Goal: Information Seeking & Learning: Learn about a topic

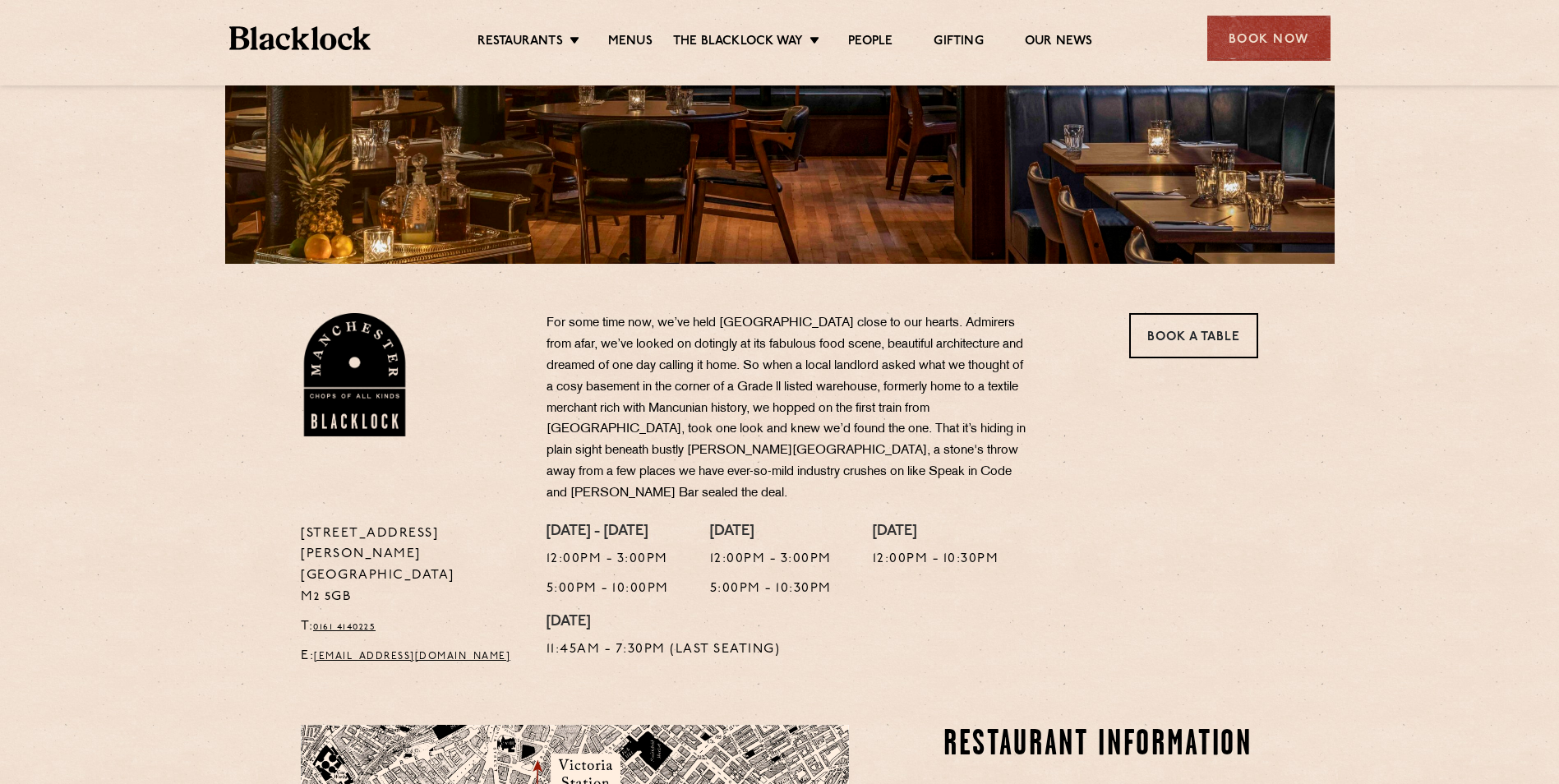
scroll to position [82, 0]
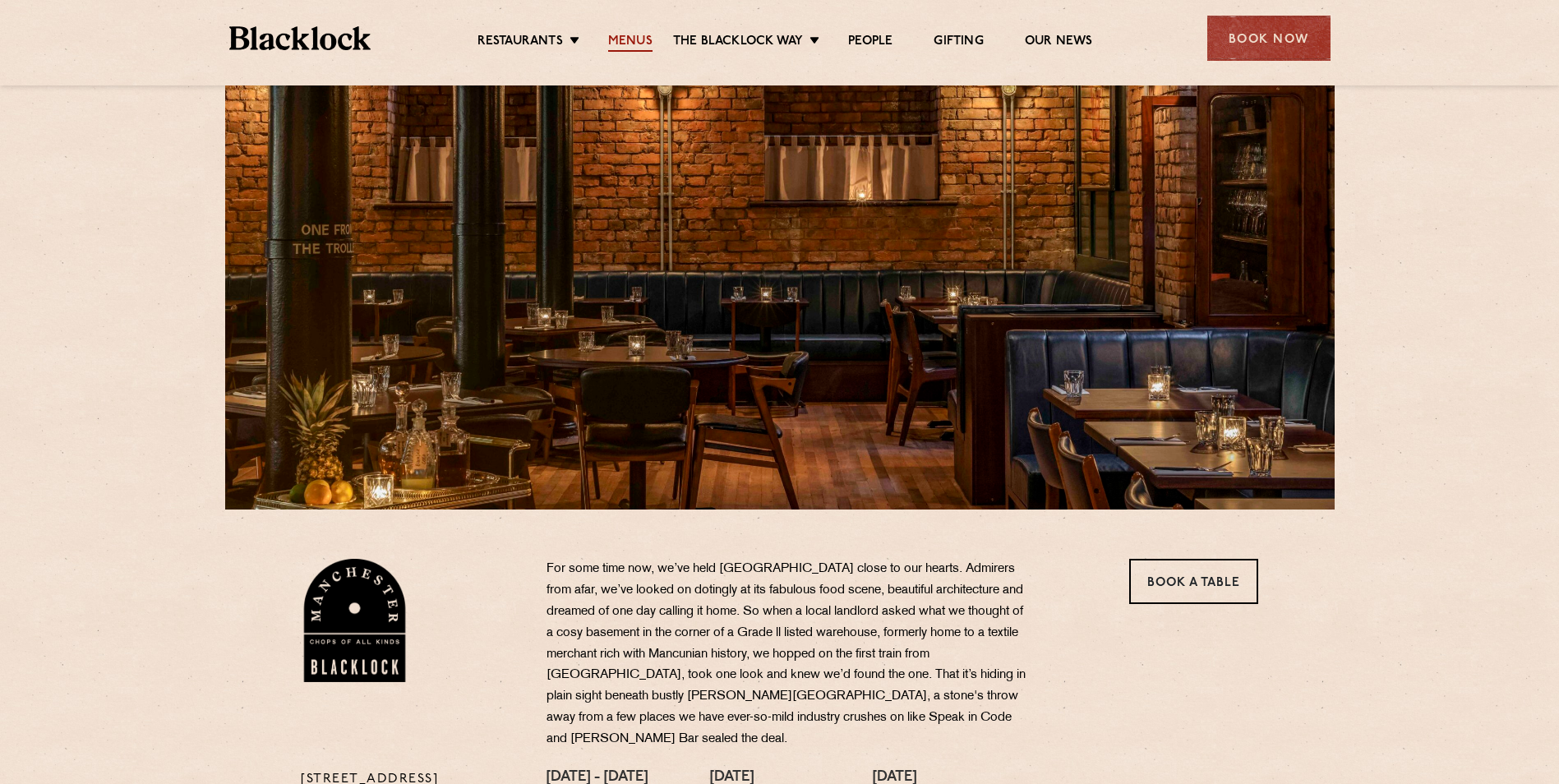
click at [650, 39] on link "Menus" at bounding box center [630, 42] width 44 height 18
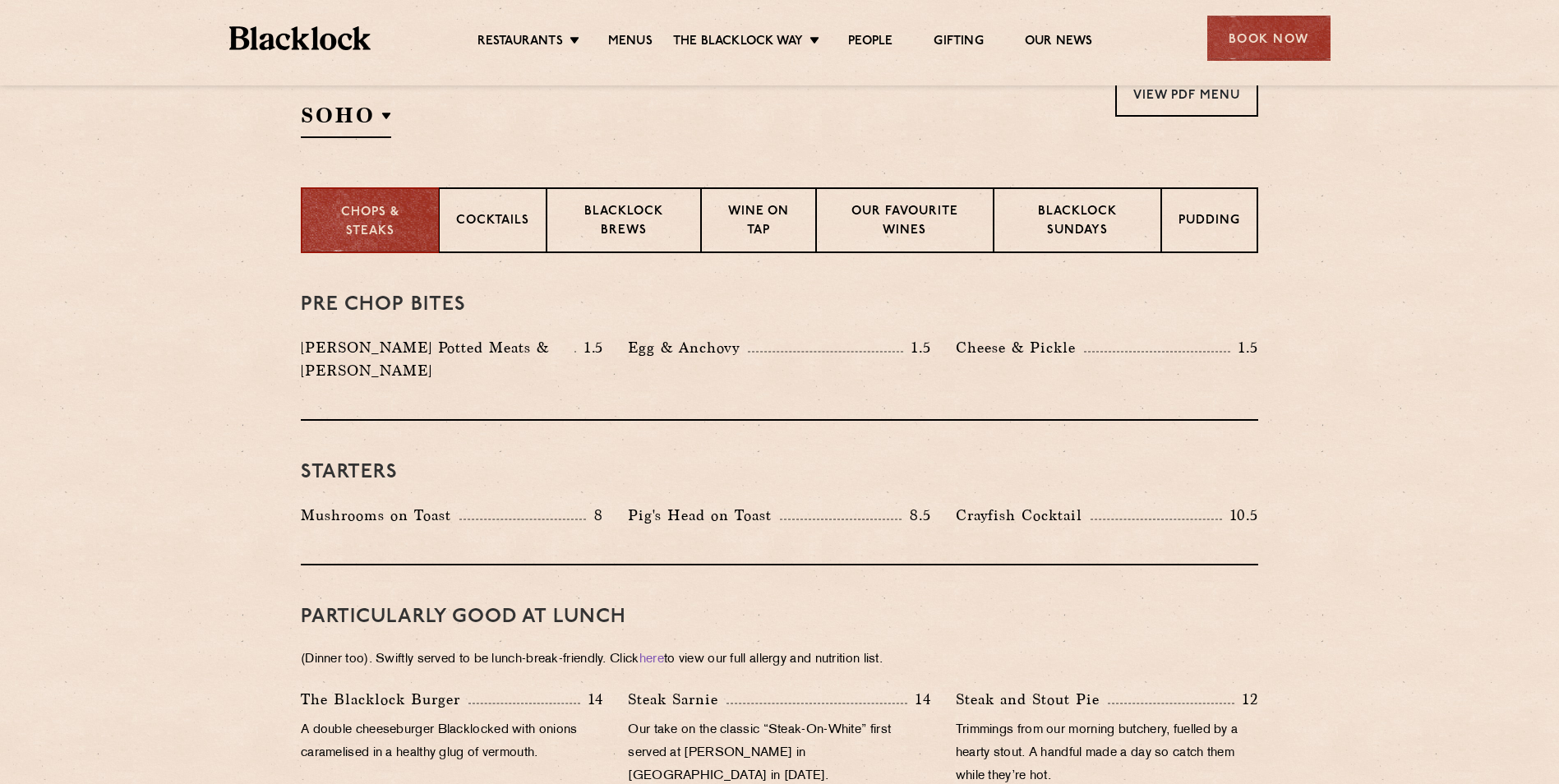
scroll to position [575, 0]
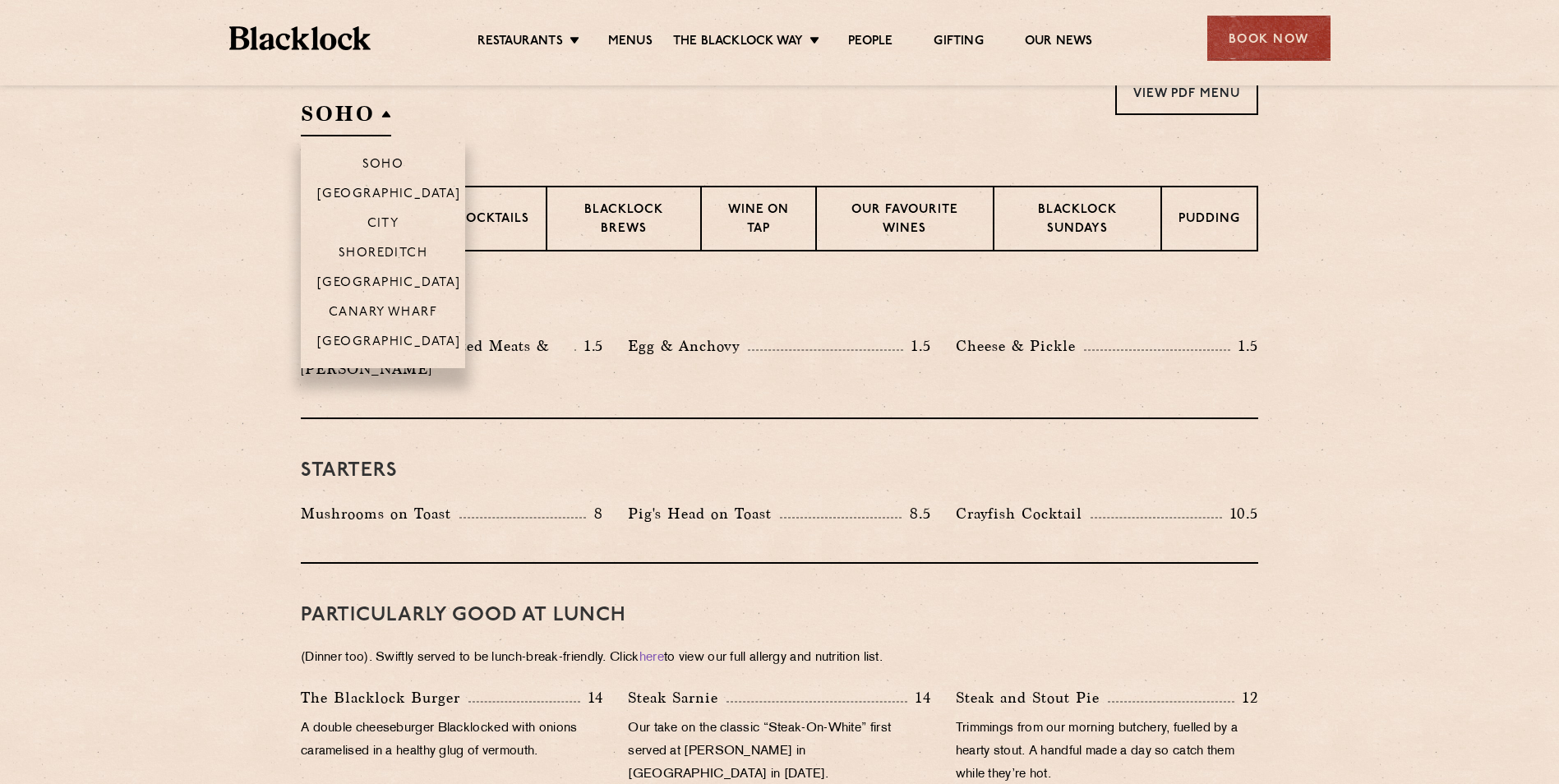
click at [375, 117] on h2 "SOHO" at bounding box center [346, 117] width 90 height 37
click at [381, 348] on p "[GEOGRAPHIC_DATA]" at bounding box center [388, 343] width 144 height 16
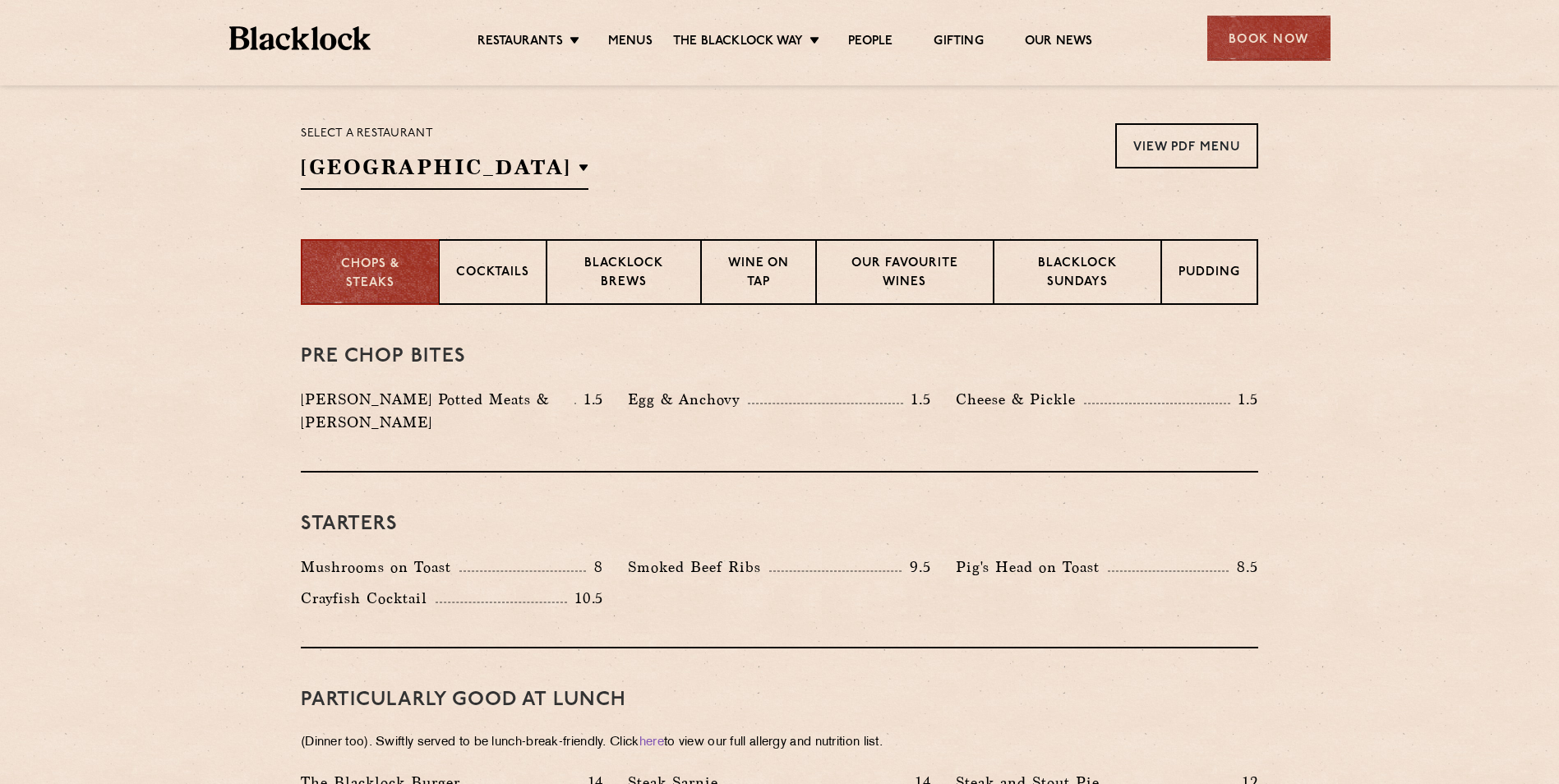
scroll to position [493, 0]
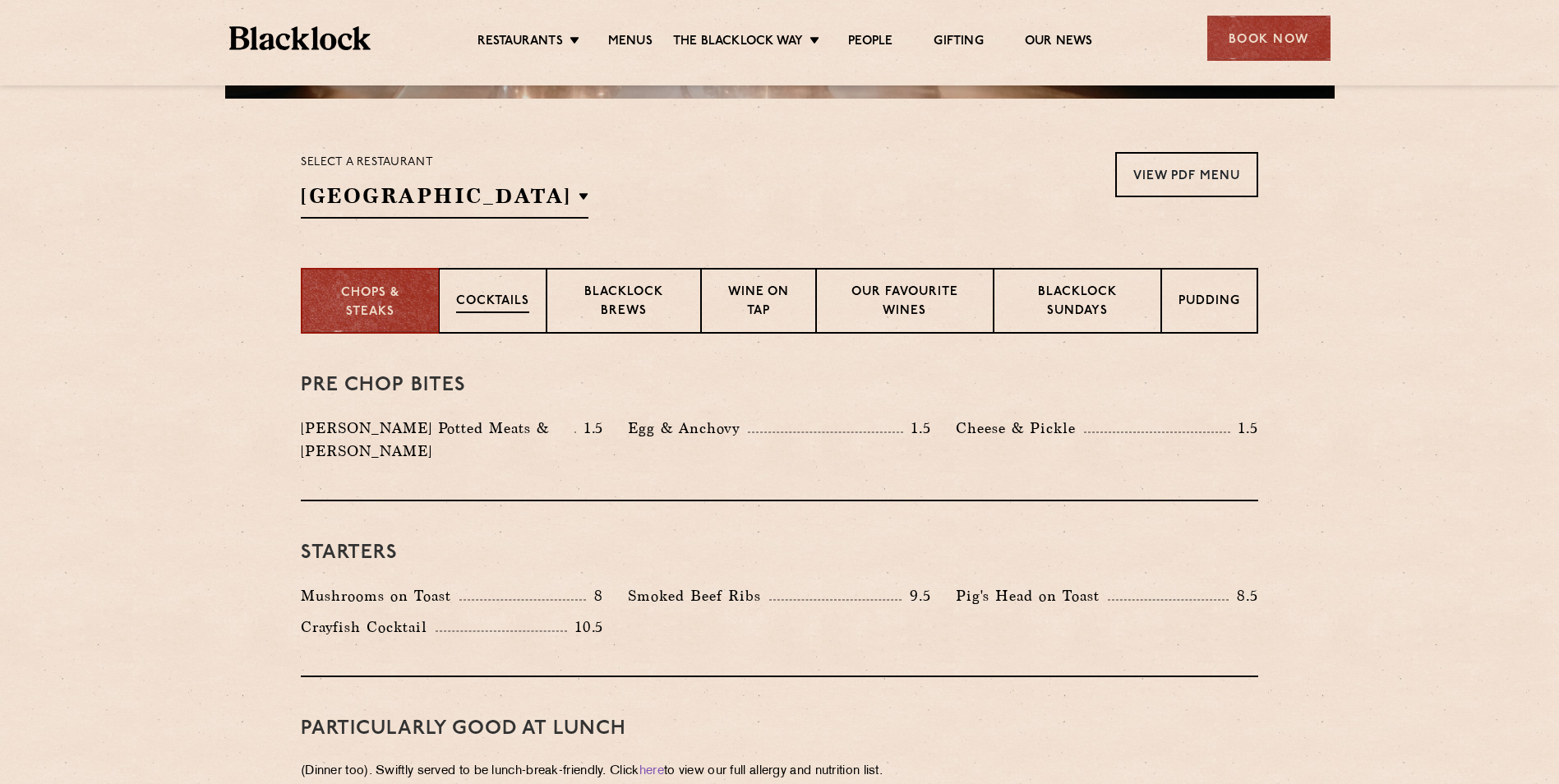
click at [490, 291] on div "Cocktails" at bounding box center [492, 301] width 107 height 66
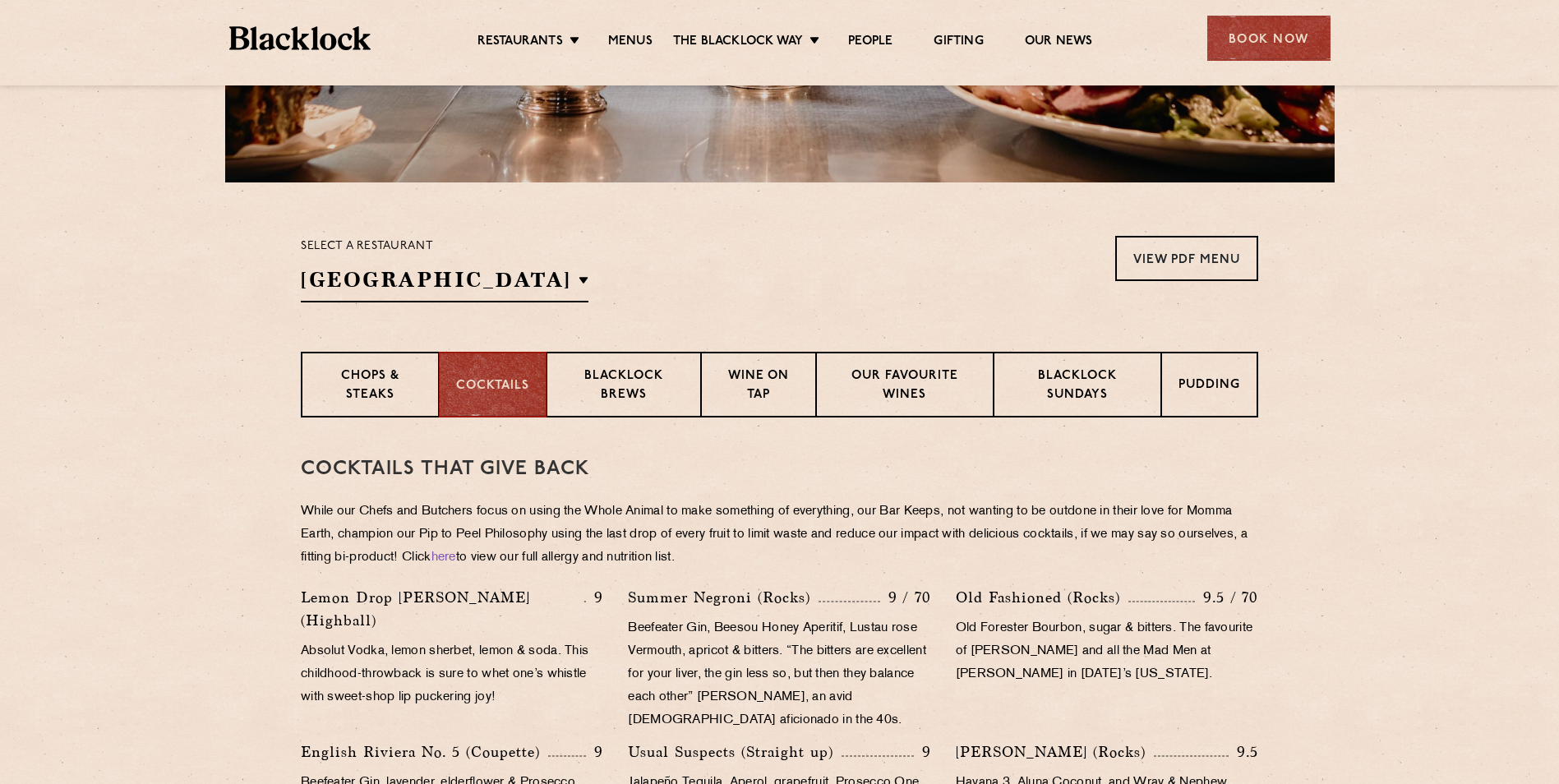
scroll to position [82, 0]
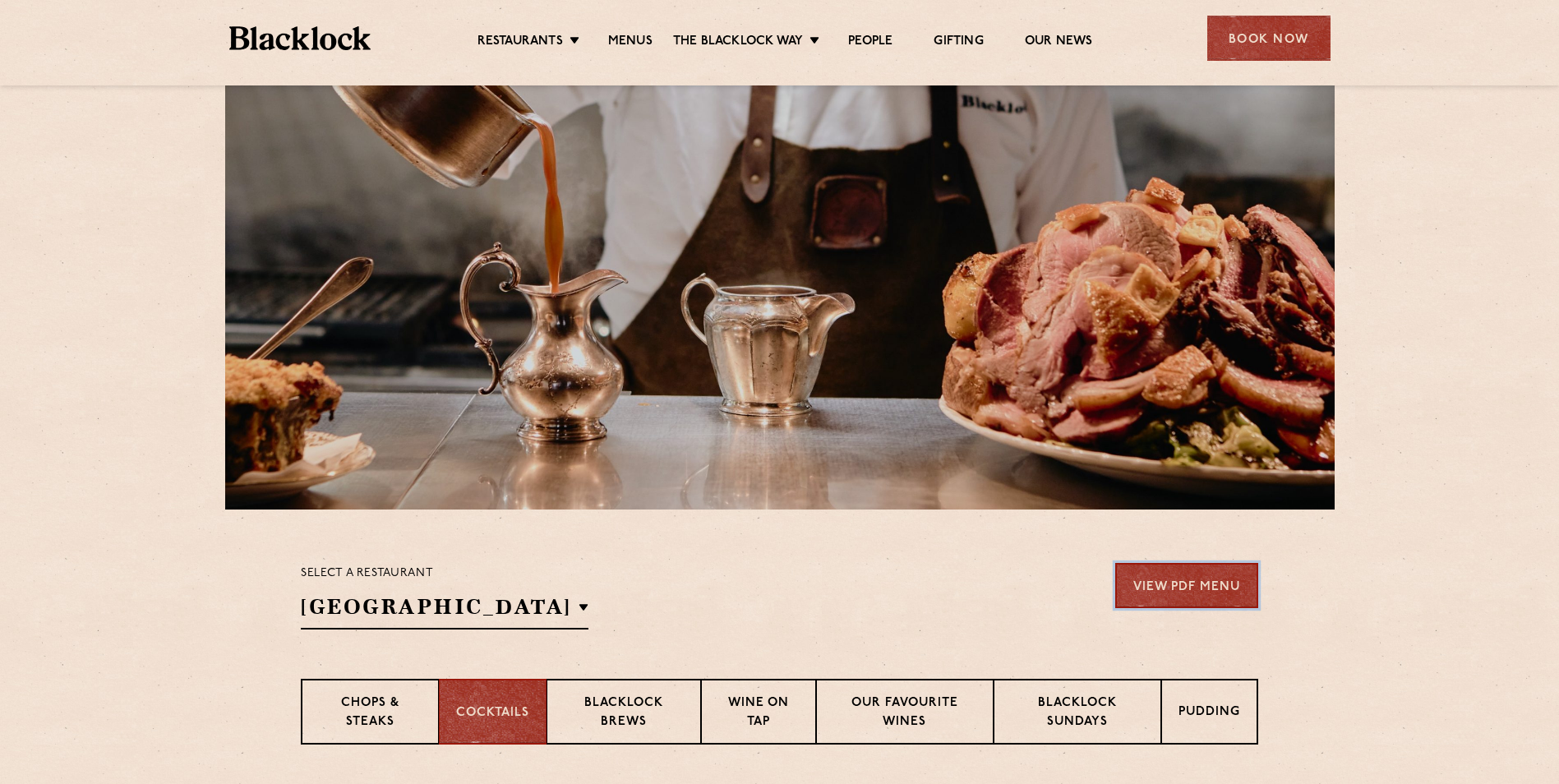
click at [1181, 592] on link "View PDF Menu" at bounding box center [1187, 585] width 143 height 45
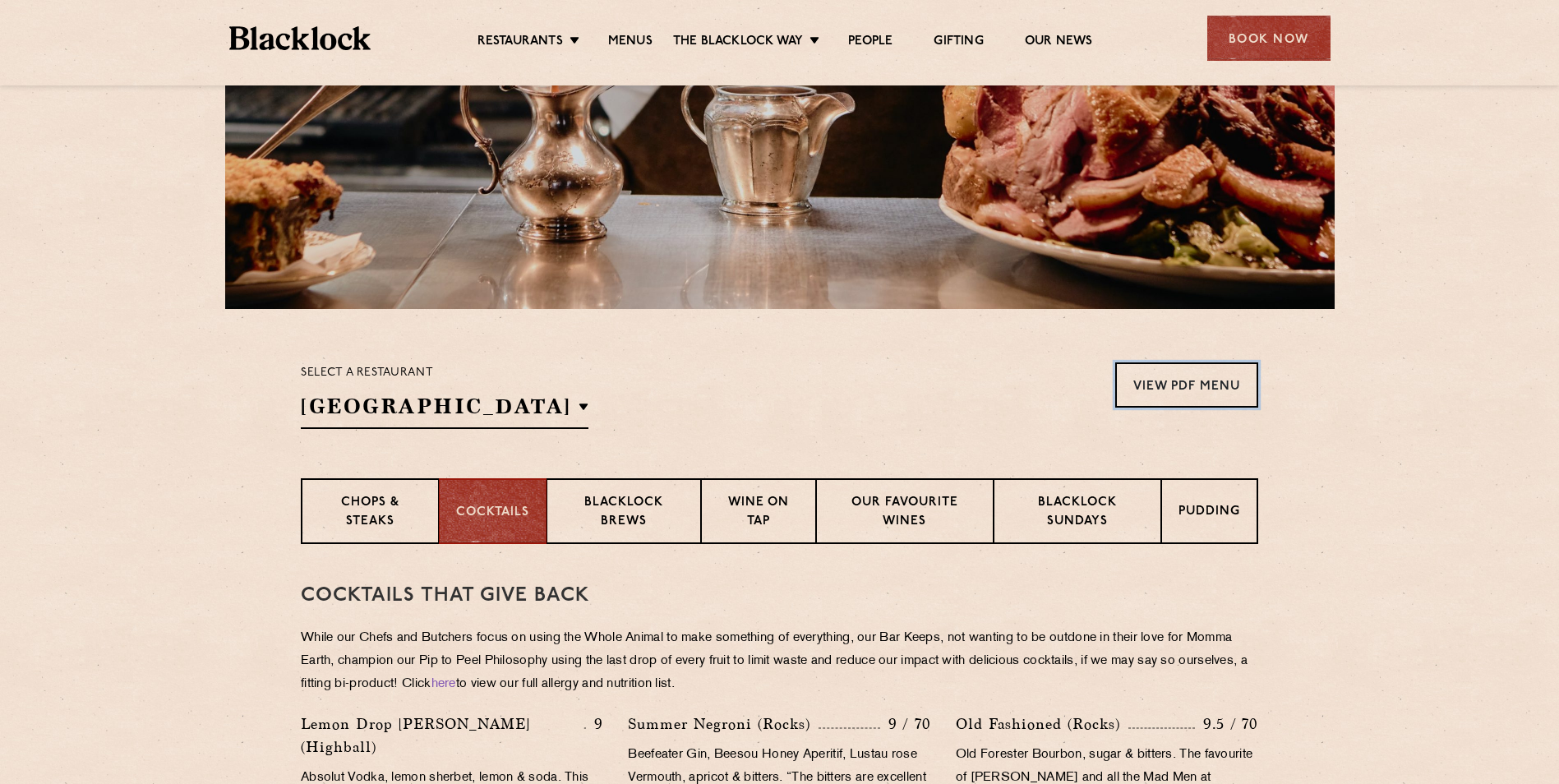
scroll to position [493, 0]
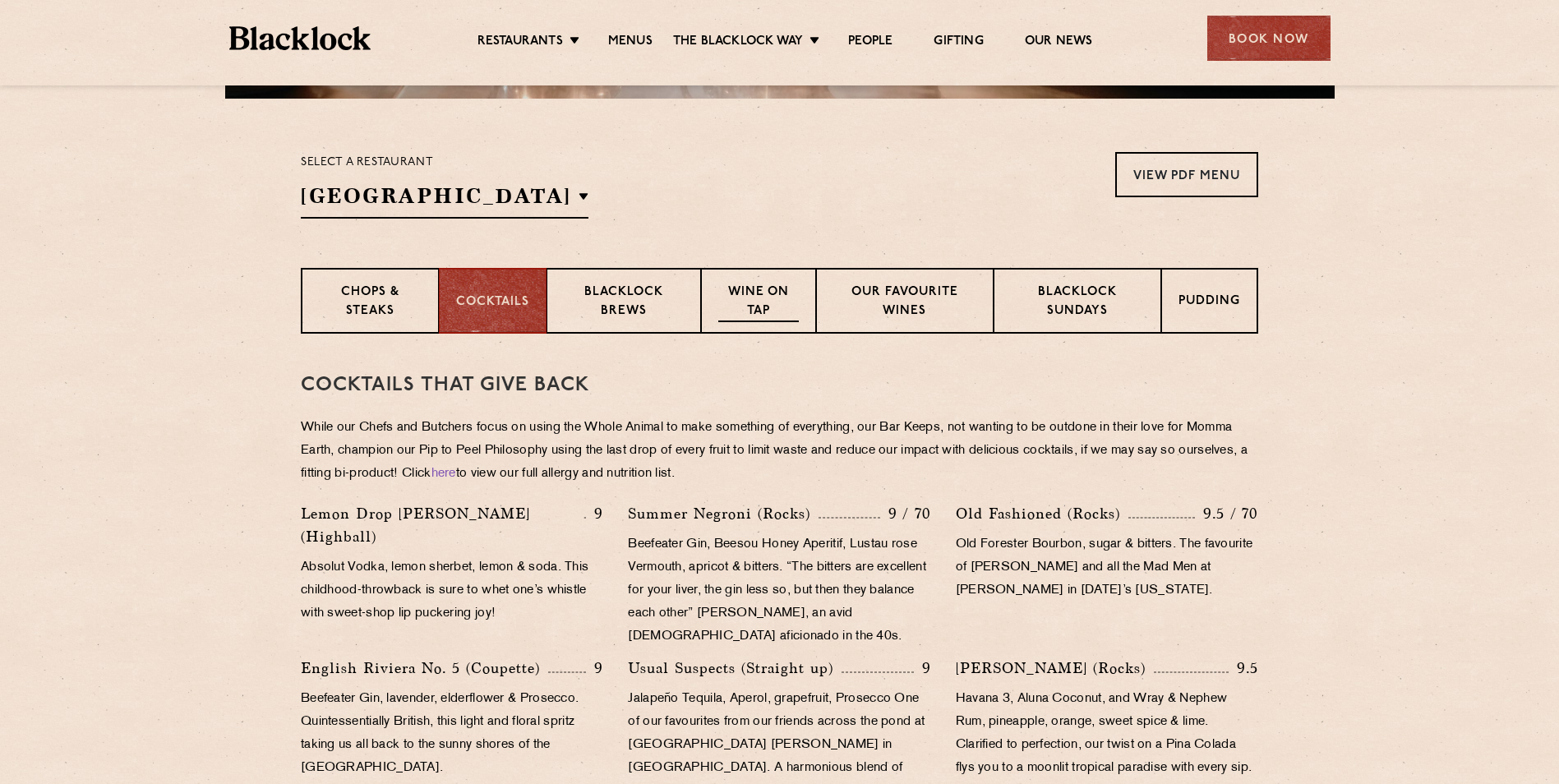
click at [773, 299] on p "Wine on Tap" at bounding box center [758, 303] width 80 height 39
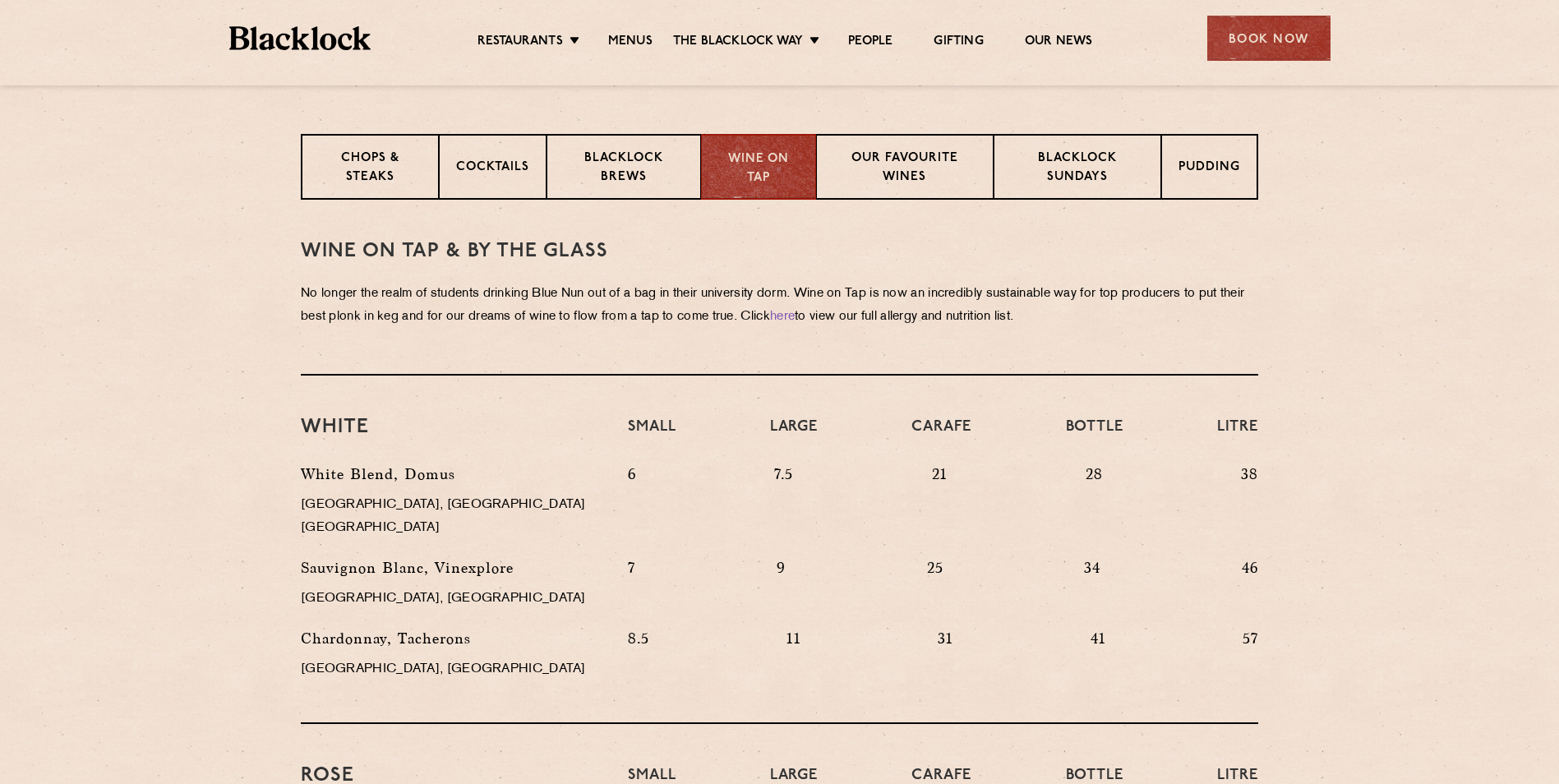
scroll to position [575, 0]
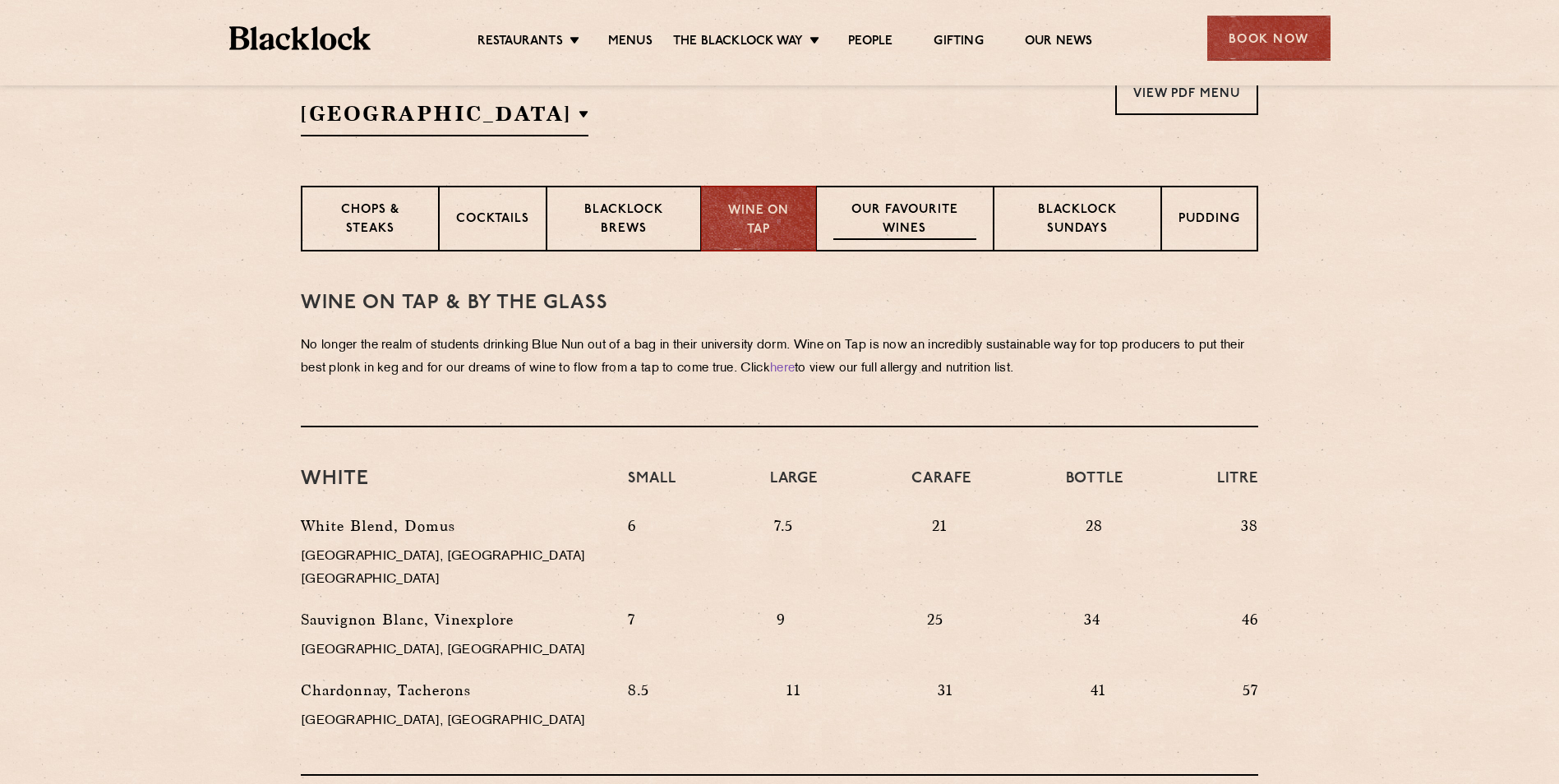
click at [917, 213] on p "Our favourite wines" at bounding box center [904, 220] width 142 height 39
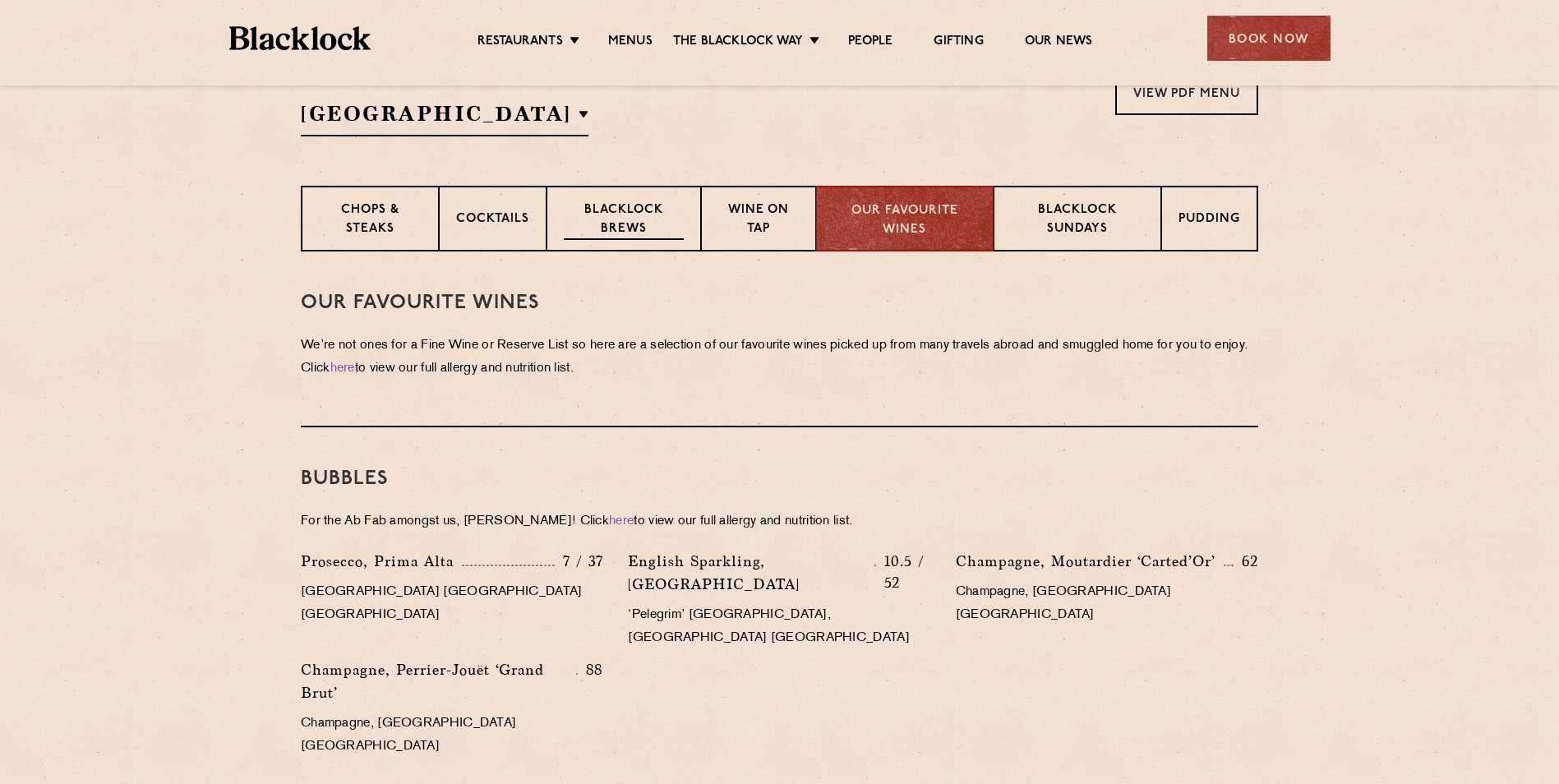
click at [615, 214] on p "Blacklock Brews" at bounding box center [623, 220] width 120 height 39
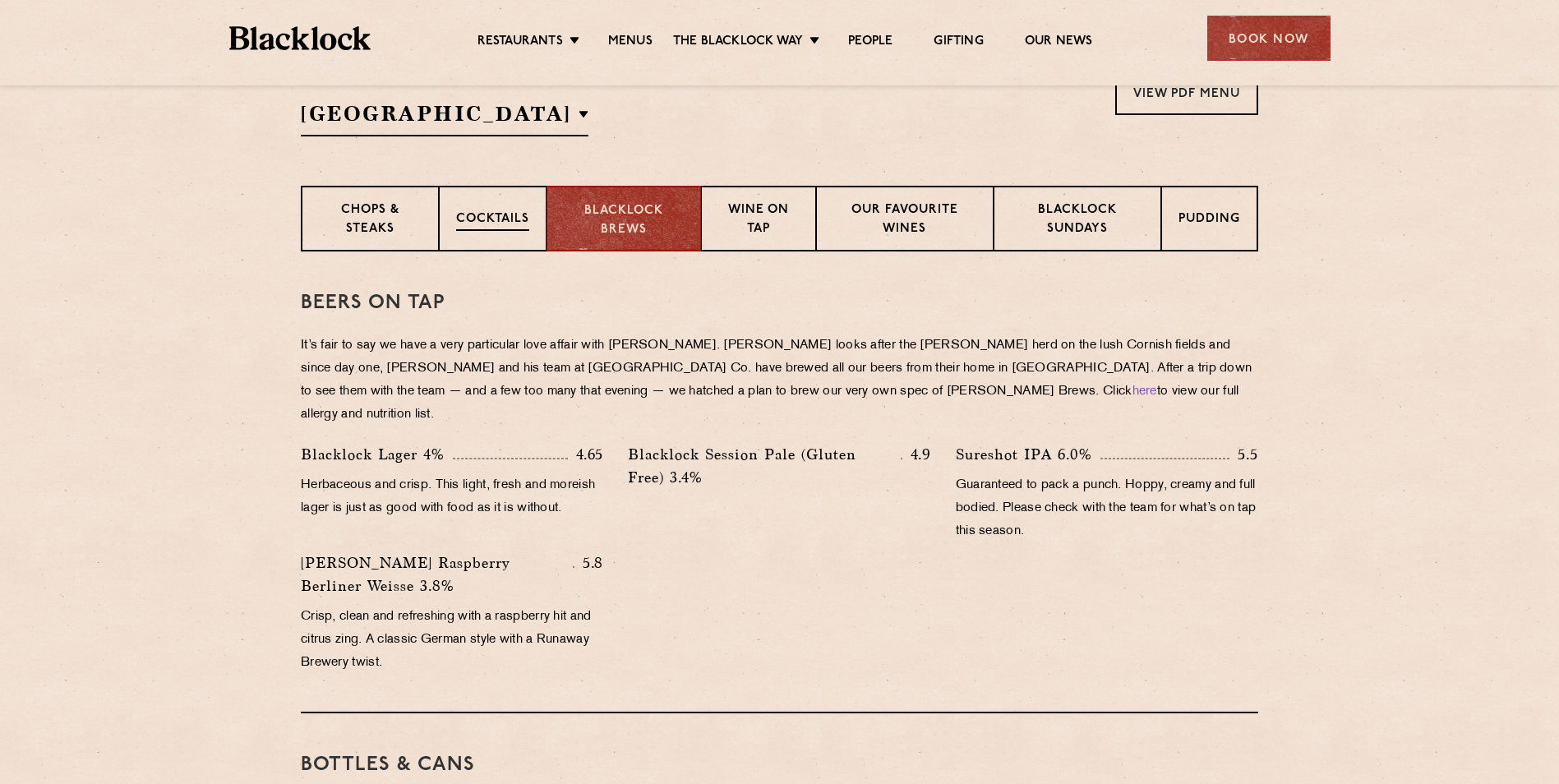
click at [454, 206] on div "Cocktails" at bounding box center [492, 219] width 107 height 66
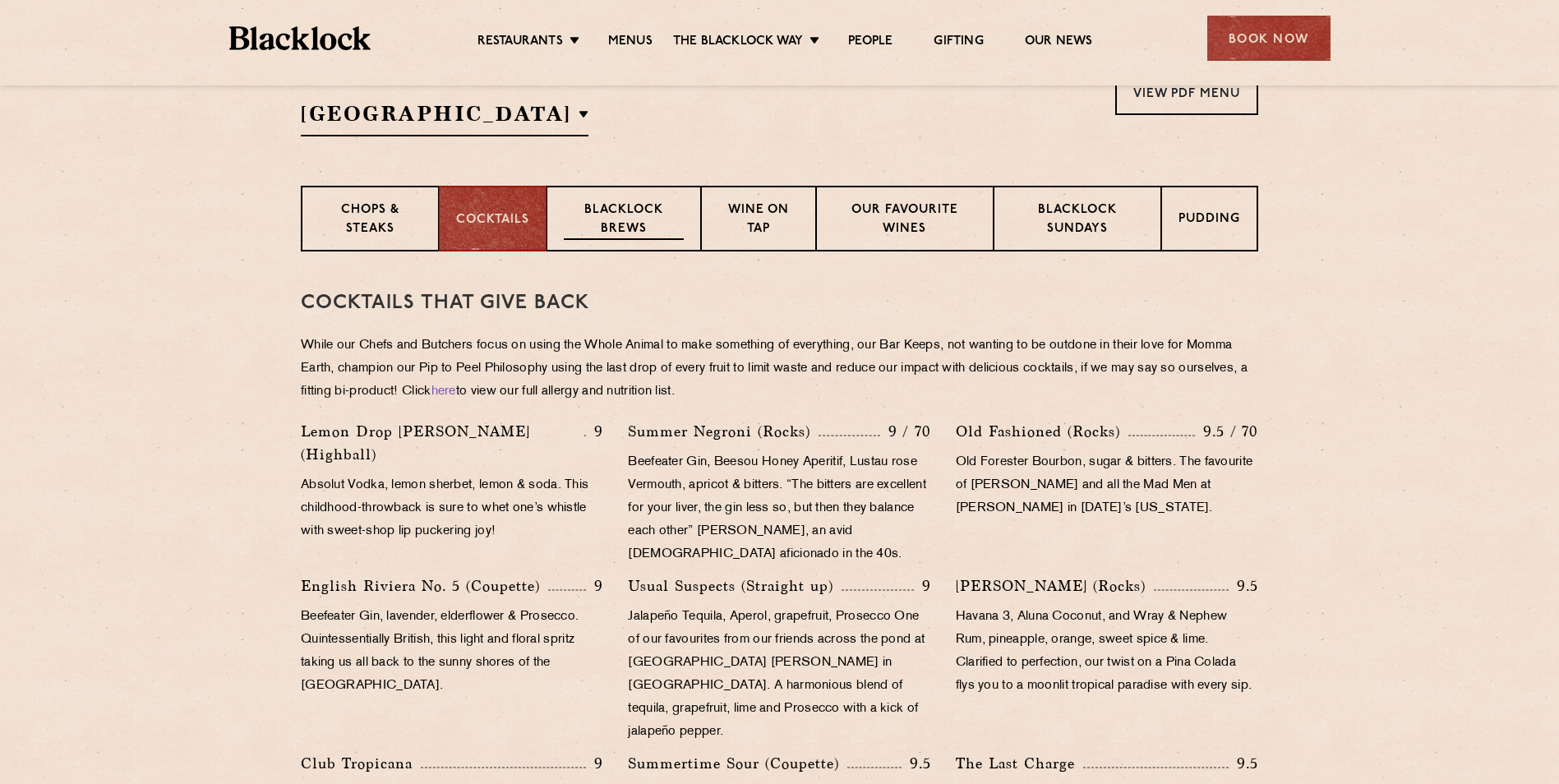
click at [582, 210] on p "Blacklock Brews" at bounding box center [623, 220] width 120 height 39
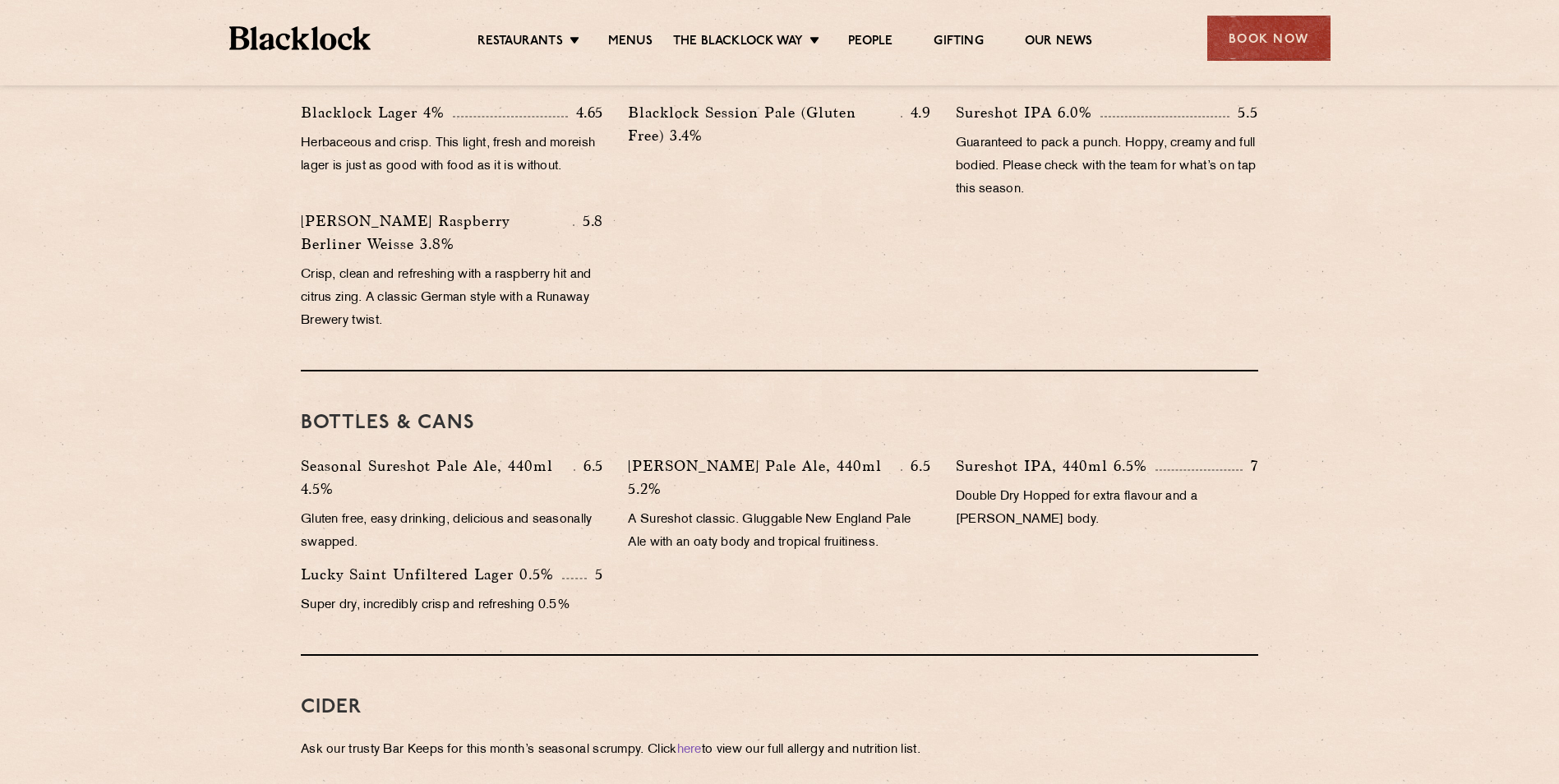
scroll to position [1151, 0]
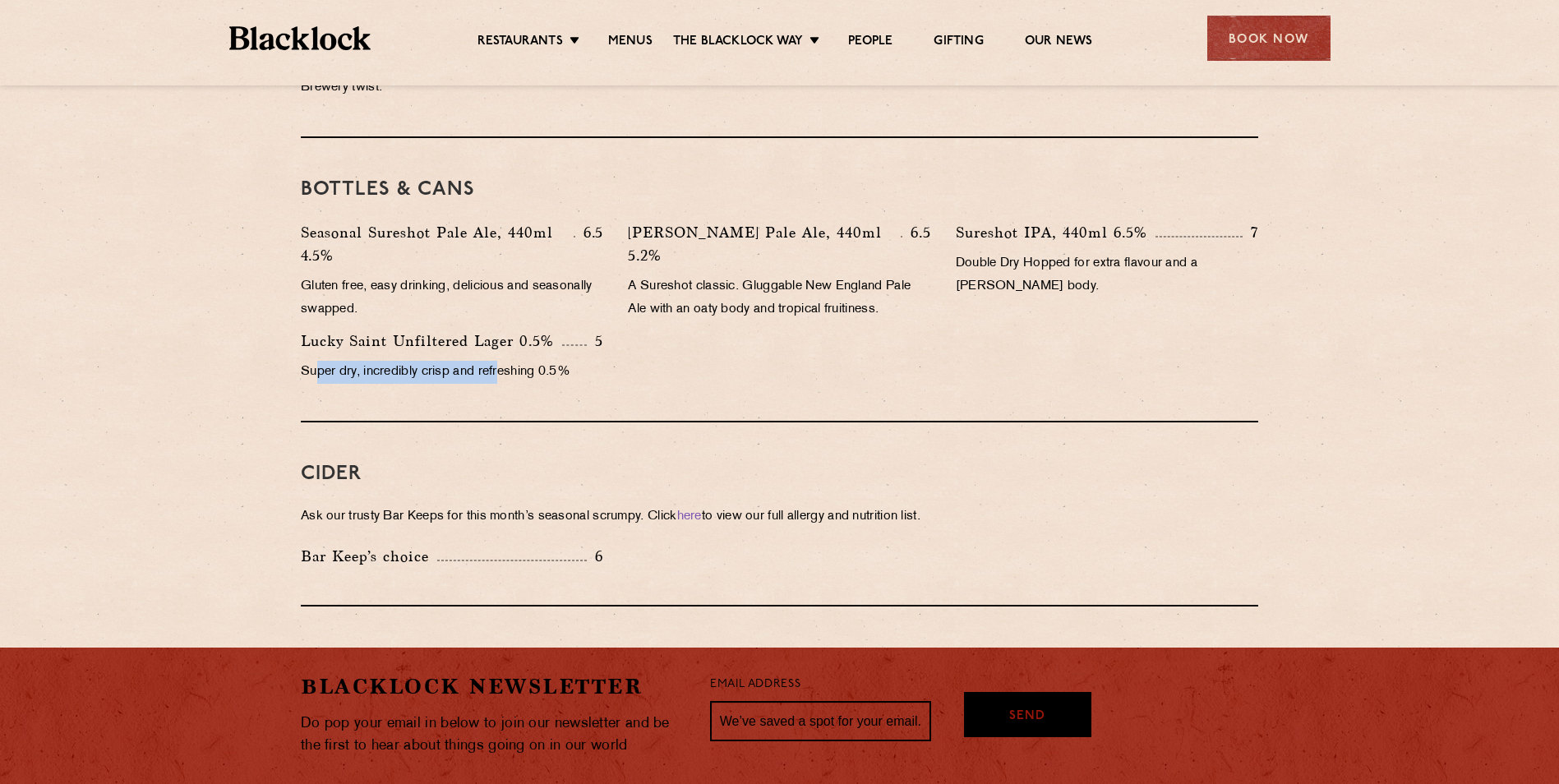
drag, startPoint x: 503, startPoint y: 332, endPoint x: 316, endPoint y: 369, distance: 190.6
click at [316, 371] on div "BOTTLES & CANS Seasonal Sureshot Pale Ale, 440ml 4.5% 6.5 Gluten free, easy dri…" at bounding box center [780, 280] width 957 height 285
drag, startPoint x: 316, startPoint y: 369, endPoint x: 546, endPoint y: 238, distance: 264.7
click at [374, 360] on p "Super dry, incredibly crisp and refreshing 0.5%" at bounding box center [452, 371] width 303 height 23
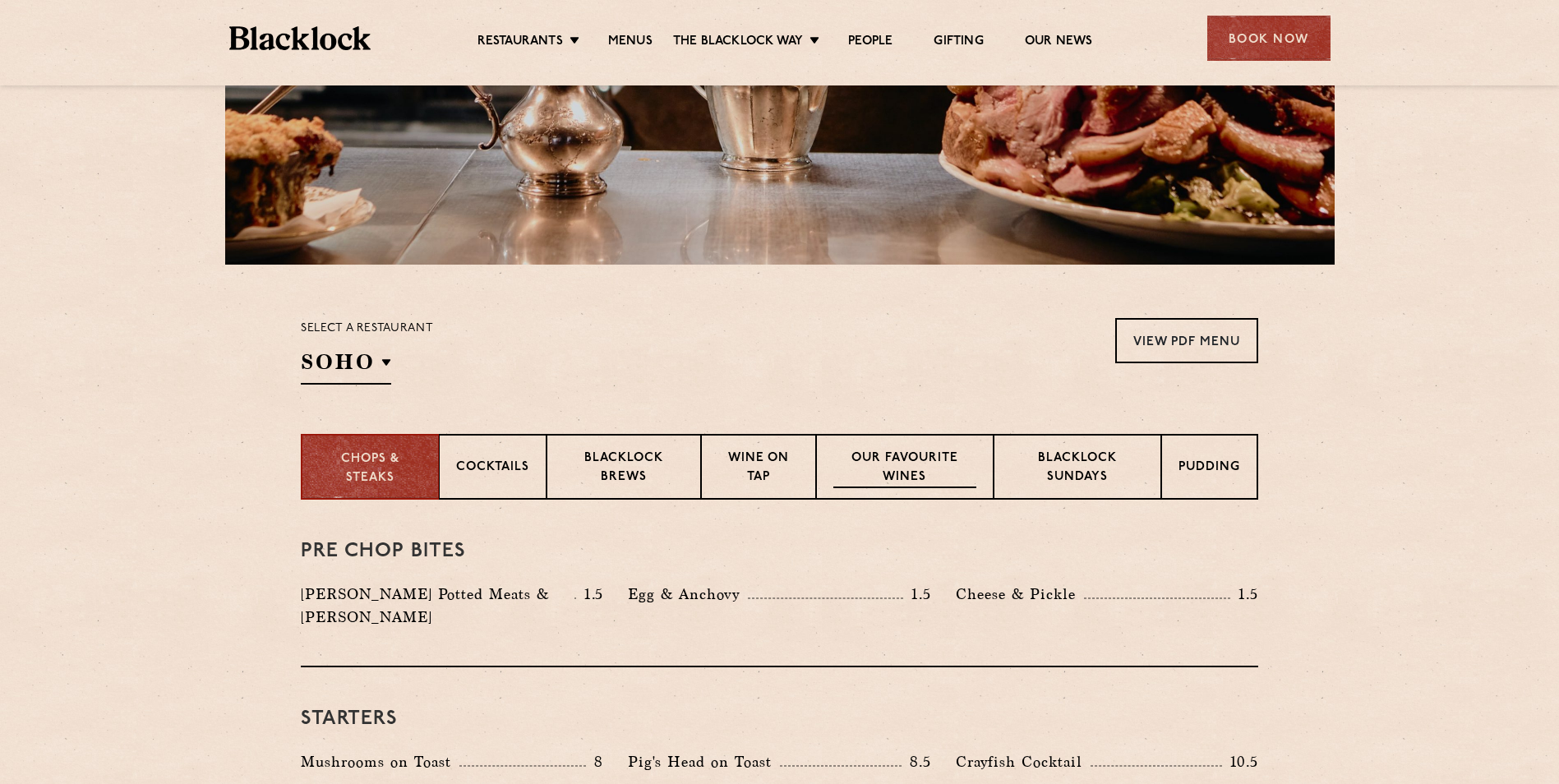
scroll to position [329, 0]
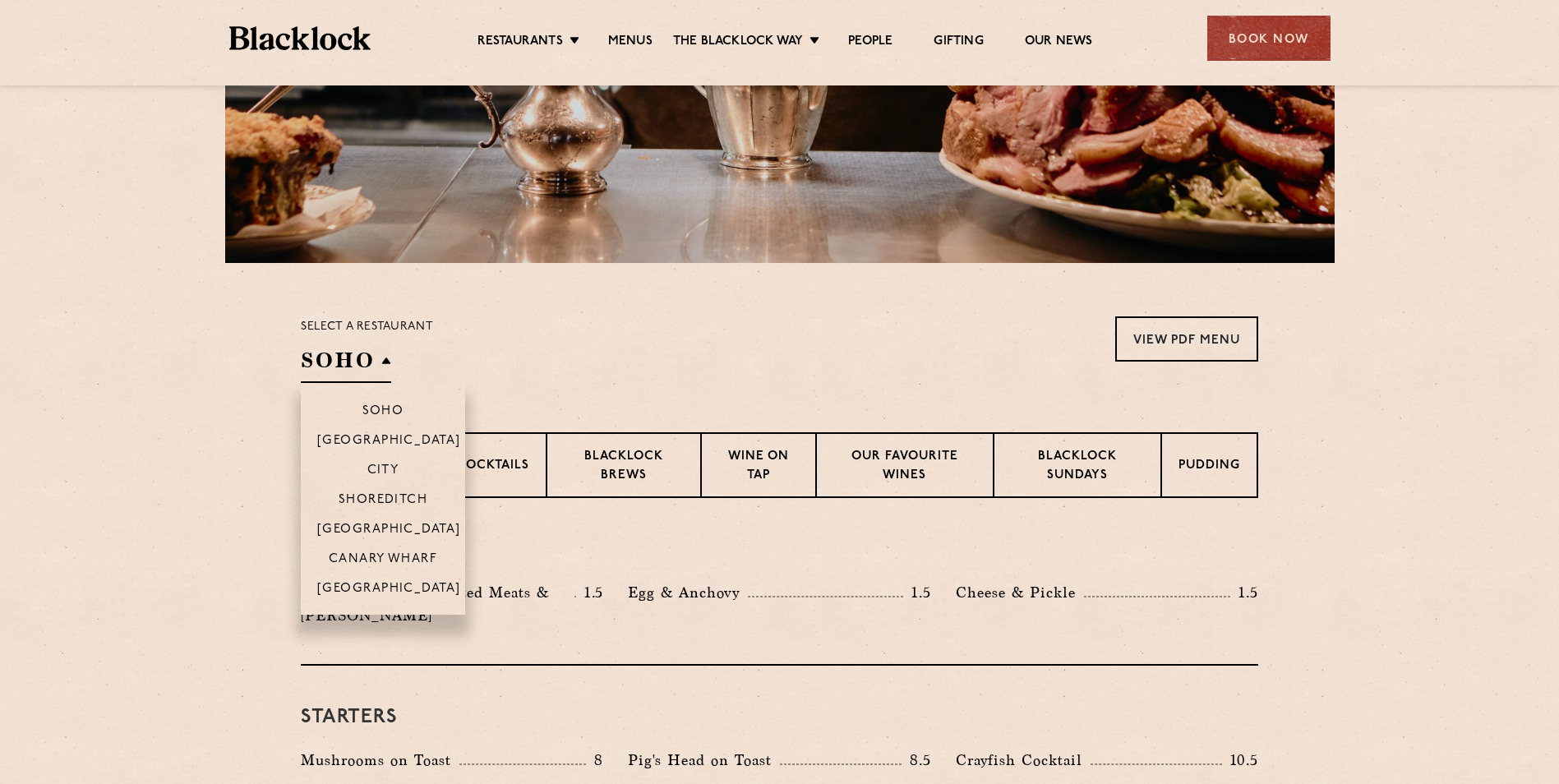
click at [384, 370] on h2 "SOHO" at bounding box center [346, 364] width 90 height 37
click at [420, 592] on p "[GEOGRAPHIC_DATA]" at bounding box center [388, 590] width 144 height 16
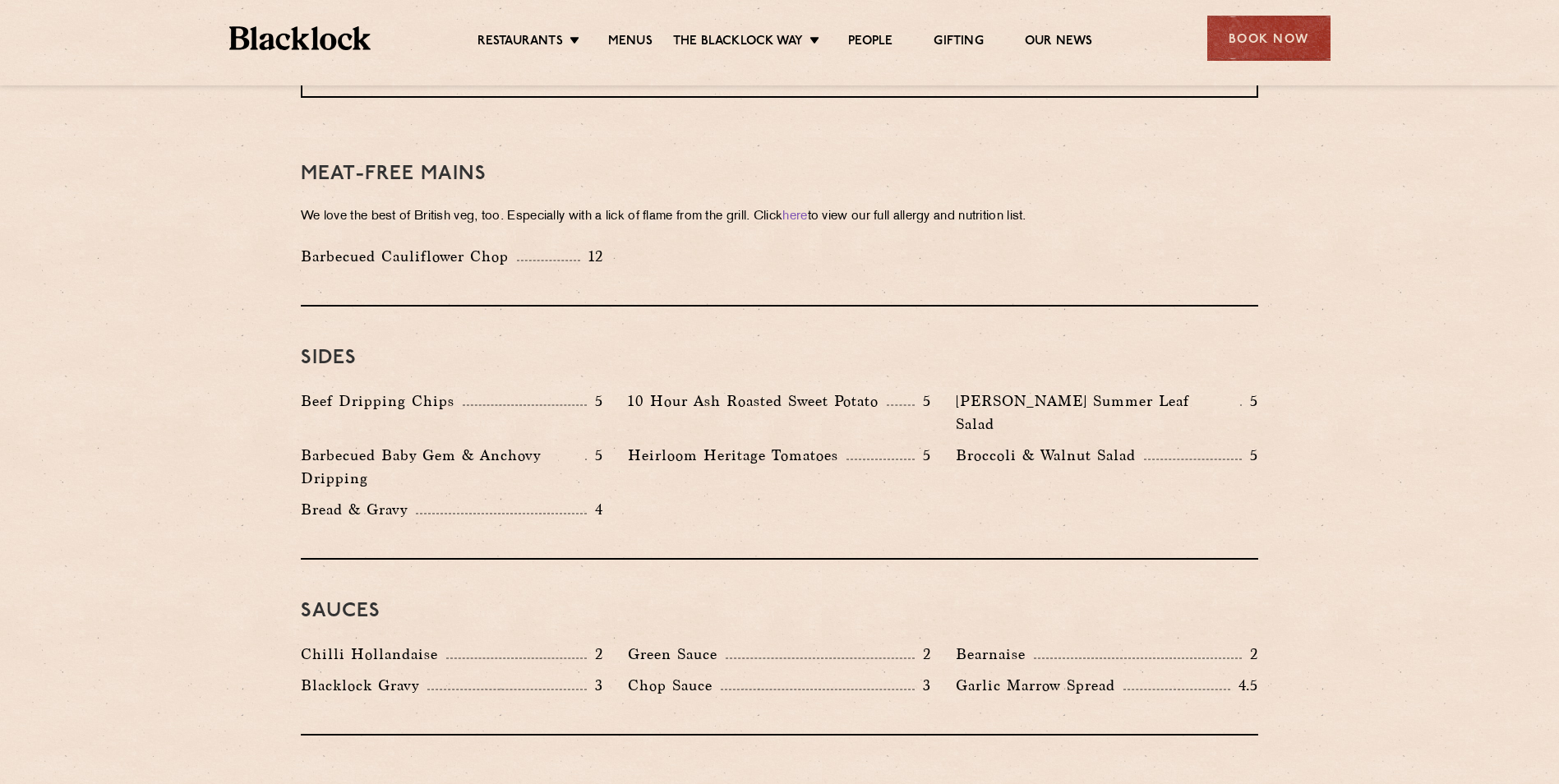
scroll to position [2384, 0]
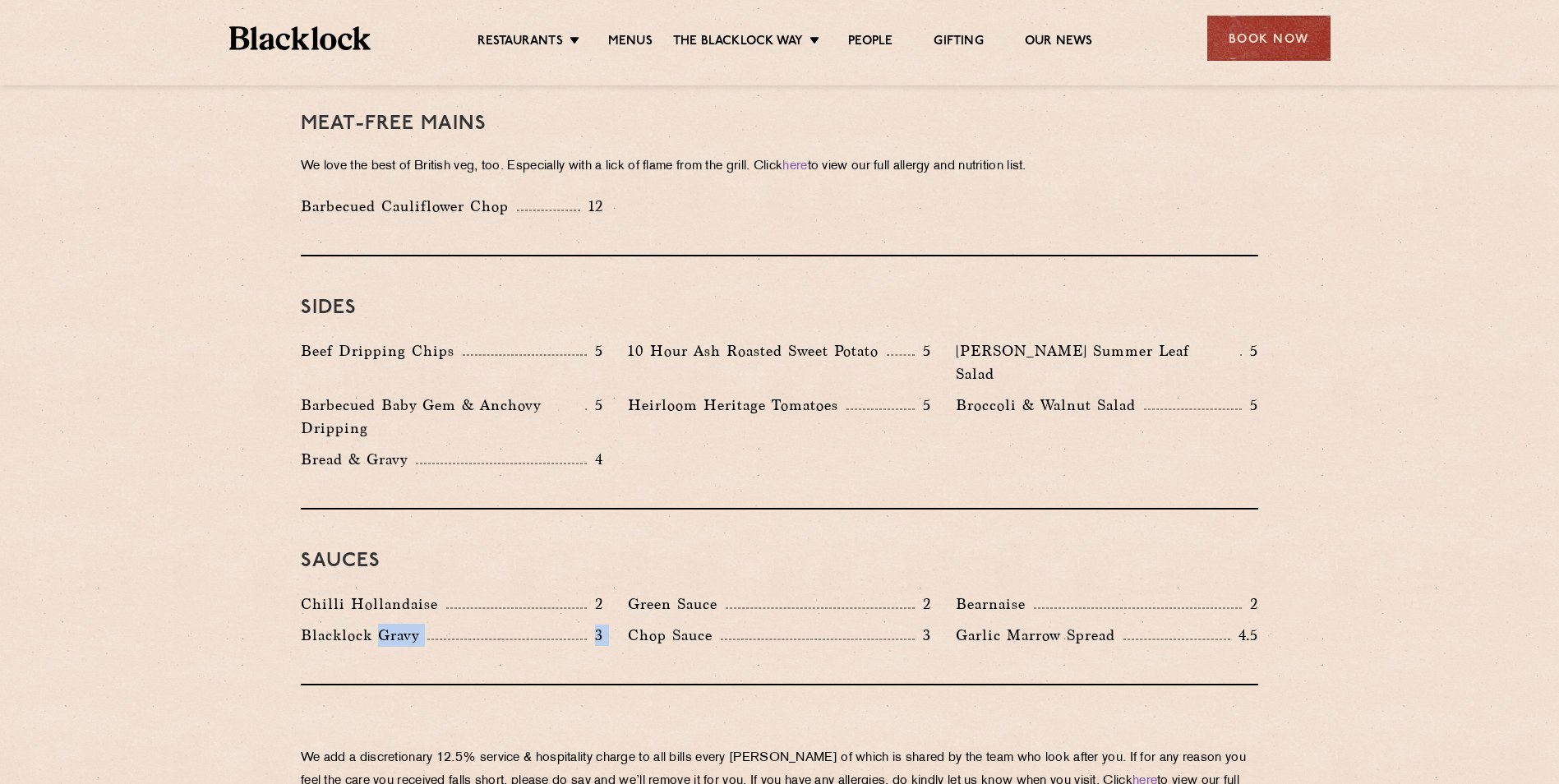
drag, startPoint x: 378, startPoint y: 561, endPoint x: 621, endPoint y: 583, distance: 244.0
click at [621, 593] on div "Chilli Hollandaise 2 [GEOGRAPHIC_DATA] 2 Bearnaise 2 [PERSON_NAME] Gravy 3 Chop…" at bounding box center [779, 623] width 982 height 62
drag, startPoint x: 621, startPoint y: 583, endPoint x: 707, endPoint y: 552, distance: 91.4
click at [707, 593] on div "Green Sauce 2" at bounding box center [780, 608] width 327 height 32
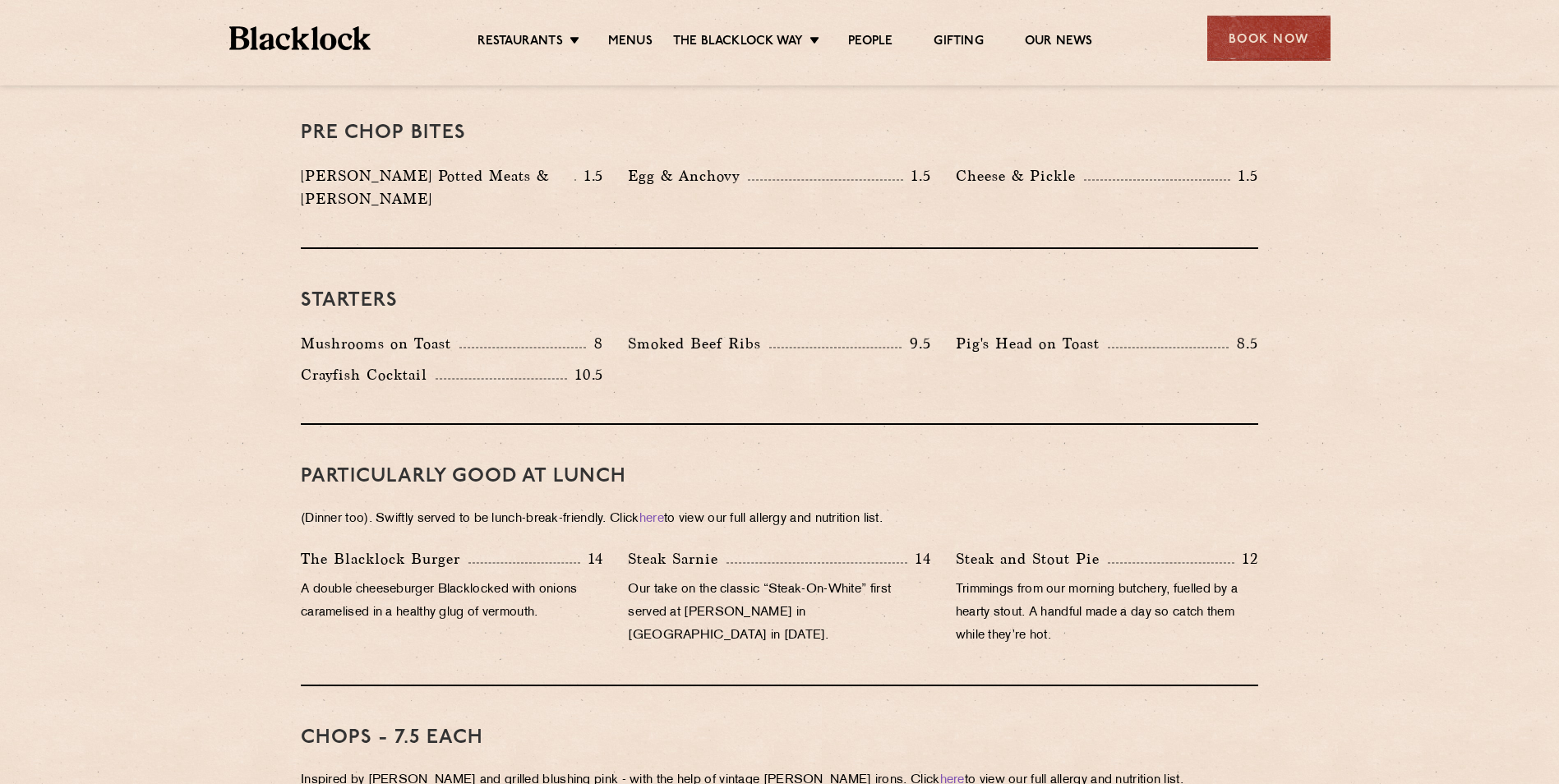
scroll to position [575, 0]
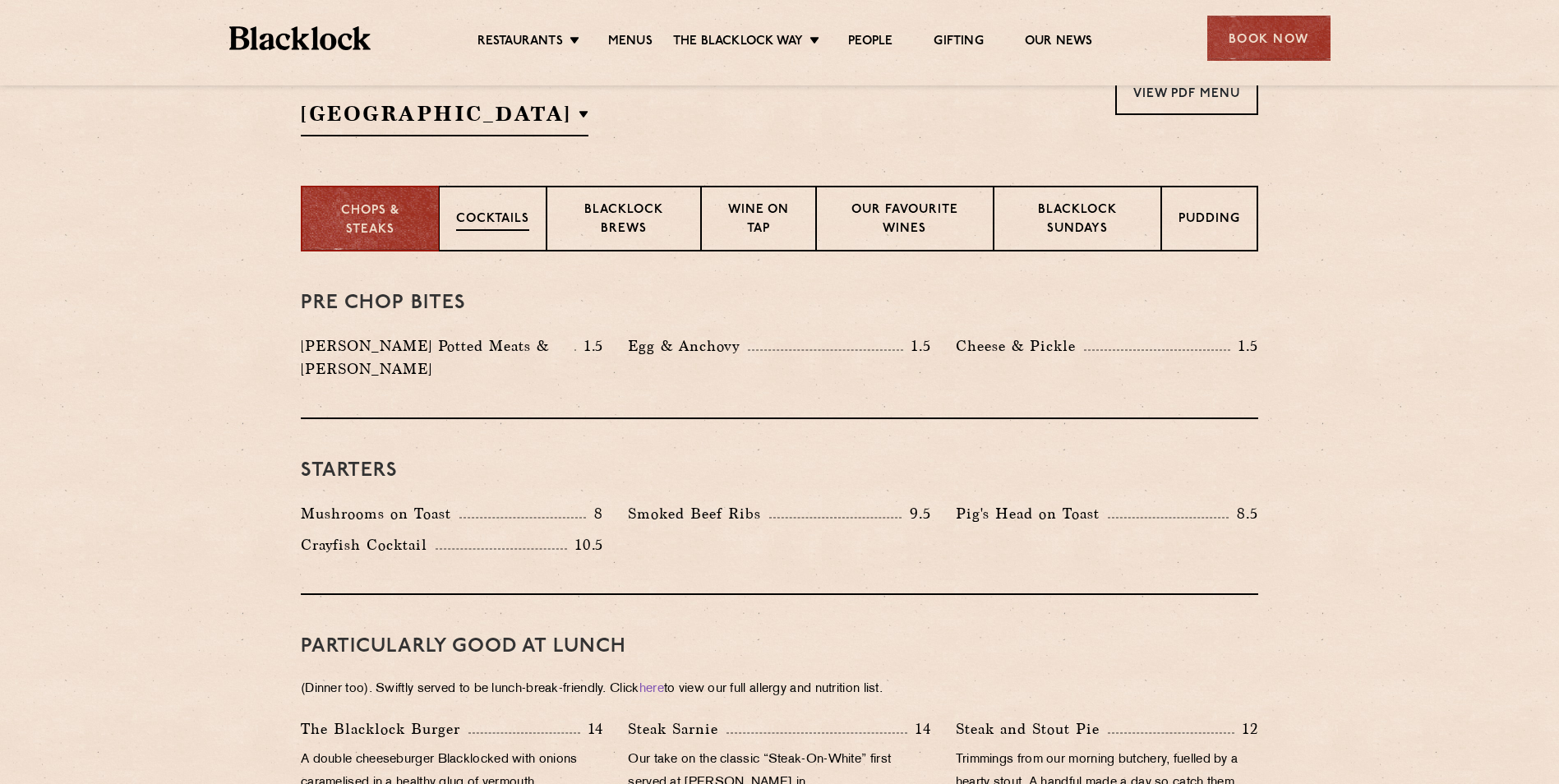
click at [525, 233] on div "Cocktails" at bounding box center [492, 219] width 107 height 66
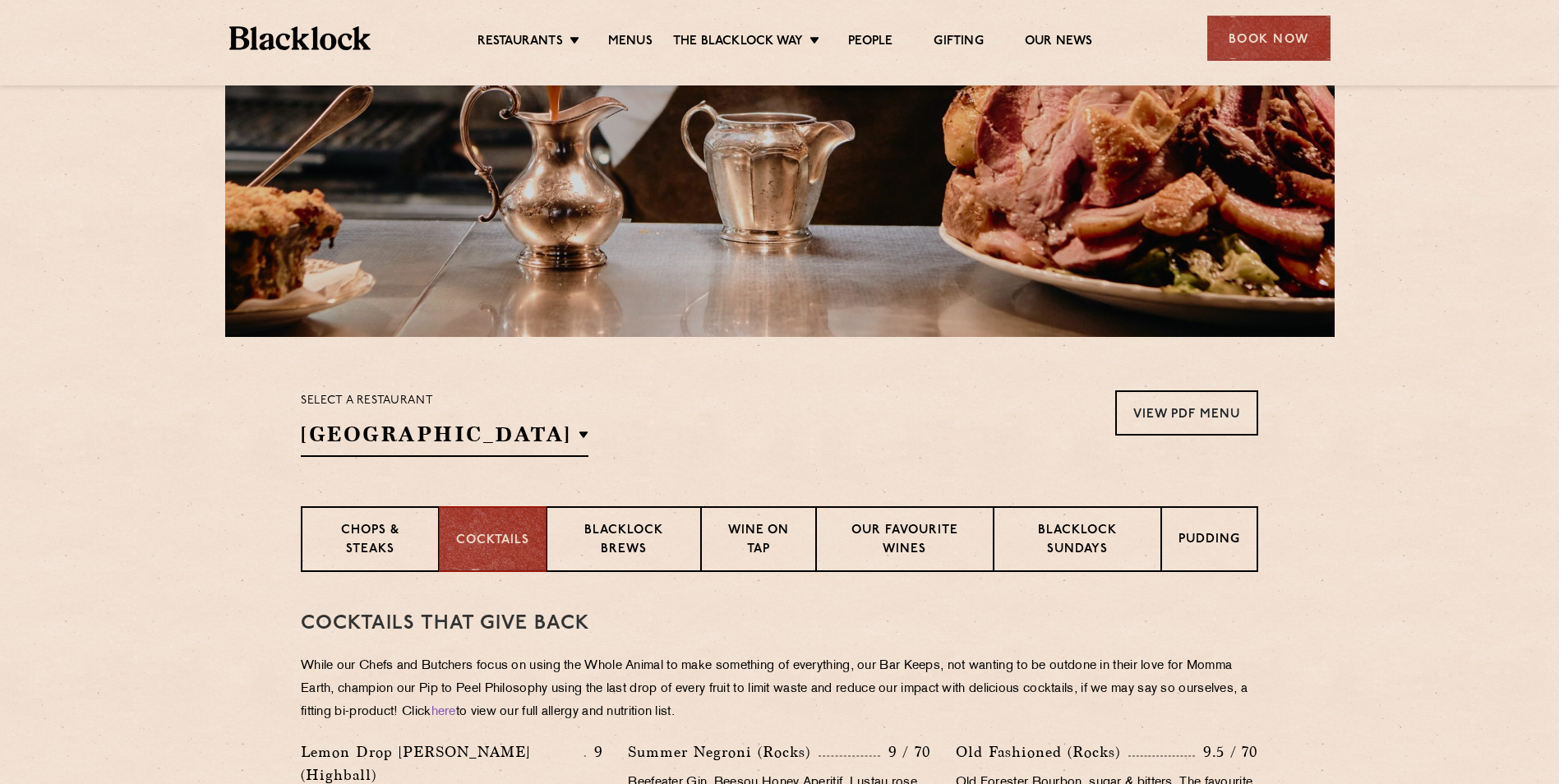
scroll to position [493, 0]
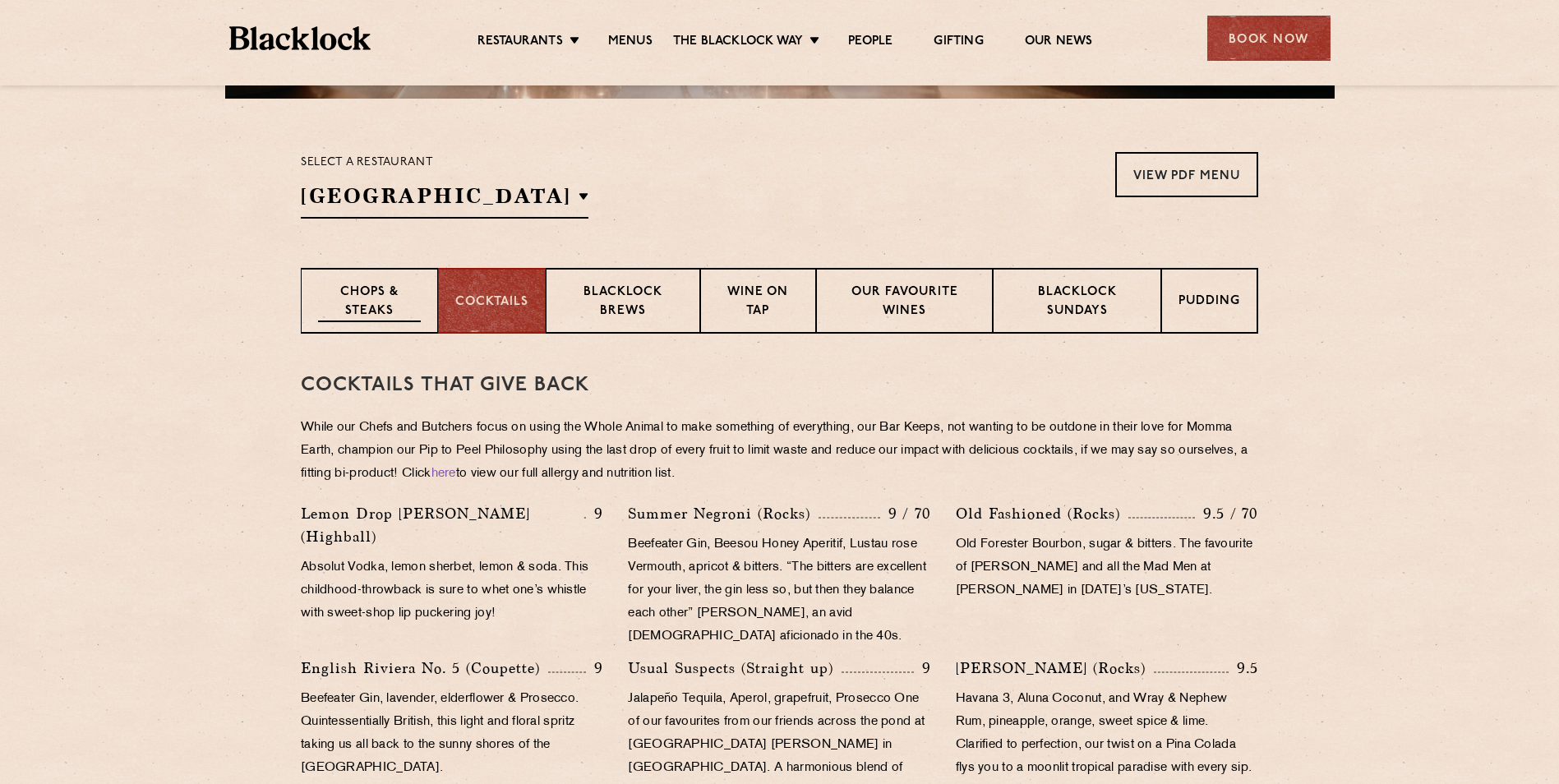
click at [351, 305] on p "Chops & Steaks" at bounding box center [369, 303] width 103 height 39
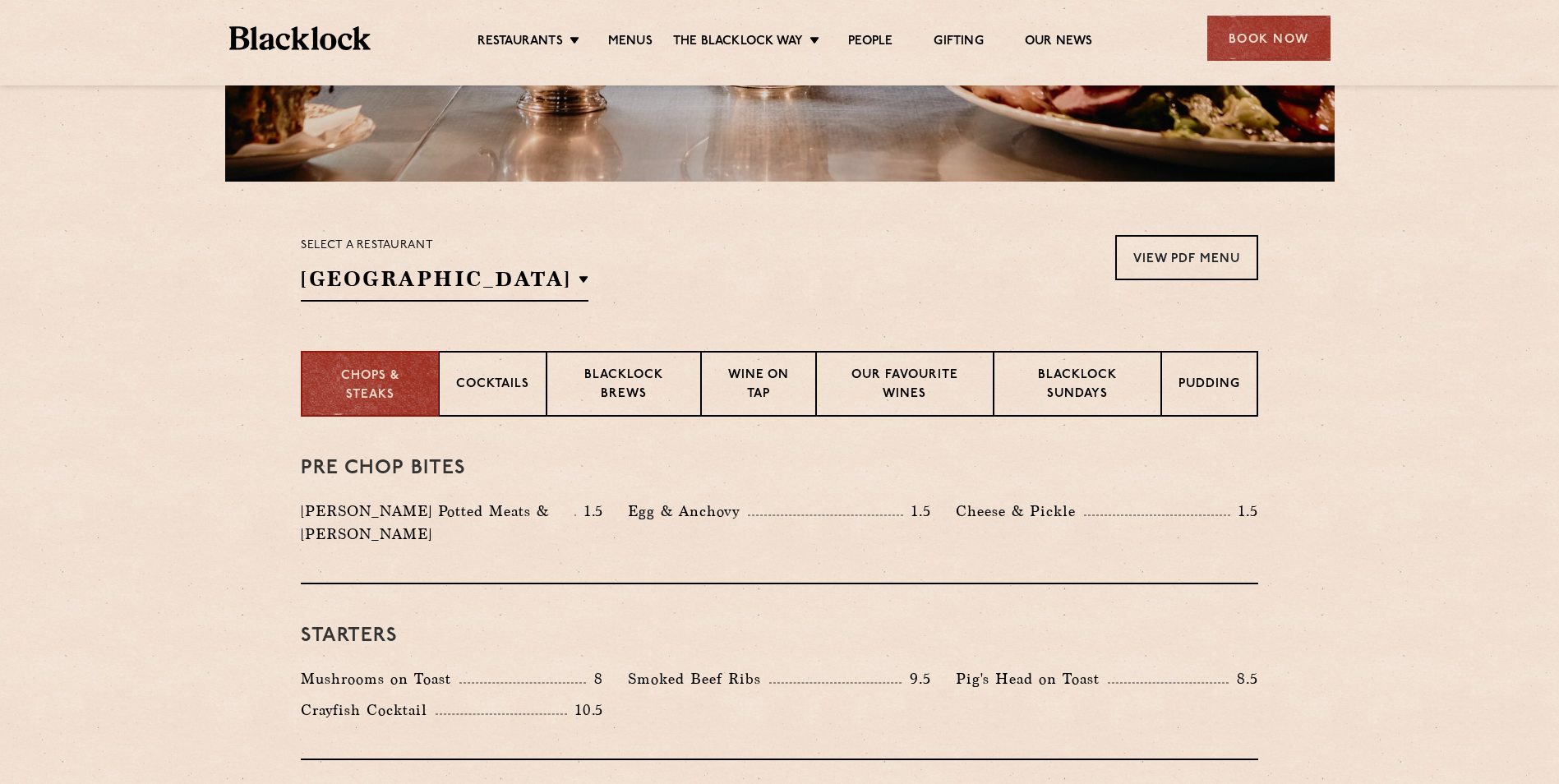
scroll to position [247, 0]
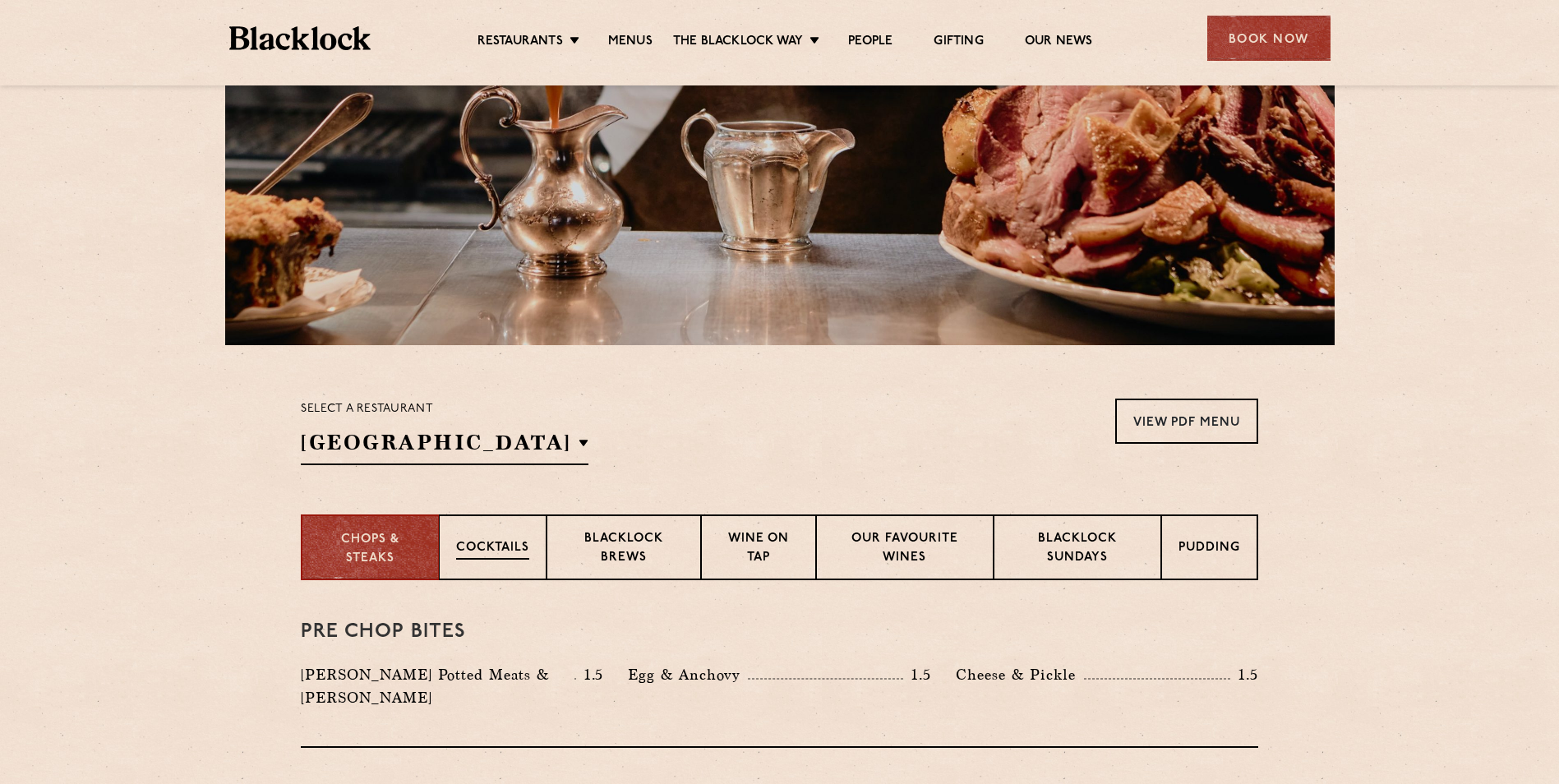
click at [479, 564] on div "Cocktails" at bounding box center [492, 547] width 107 height 66
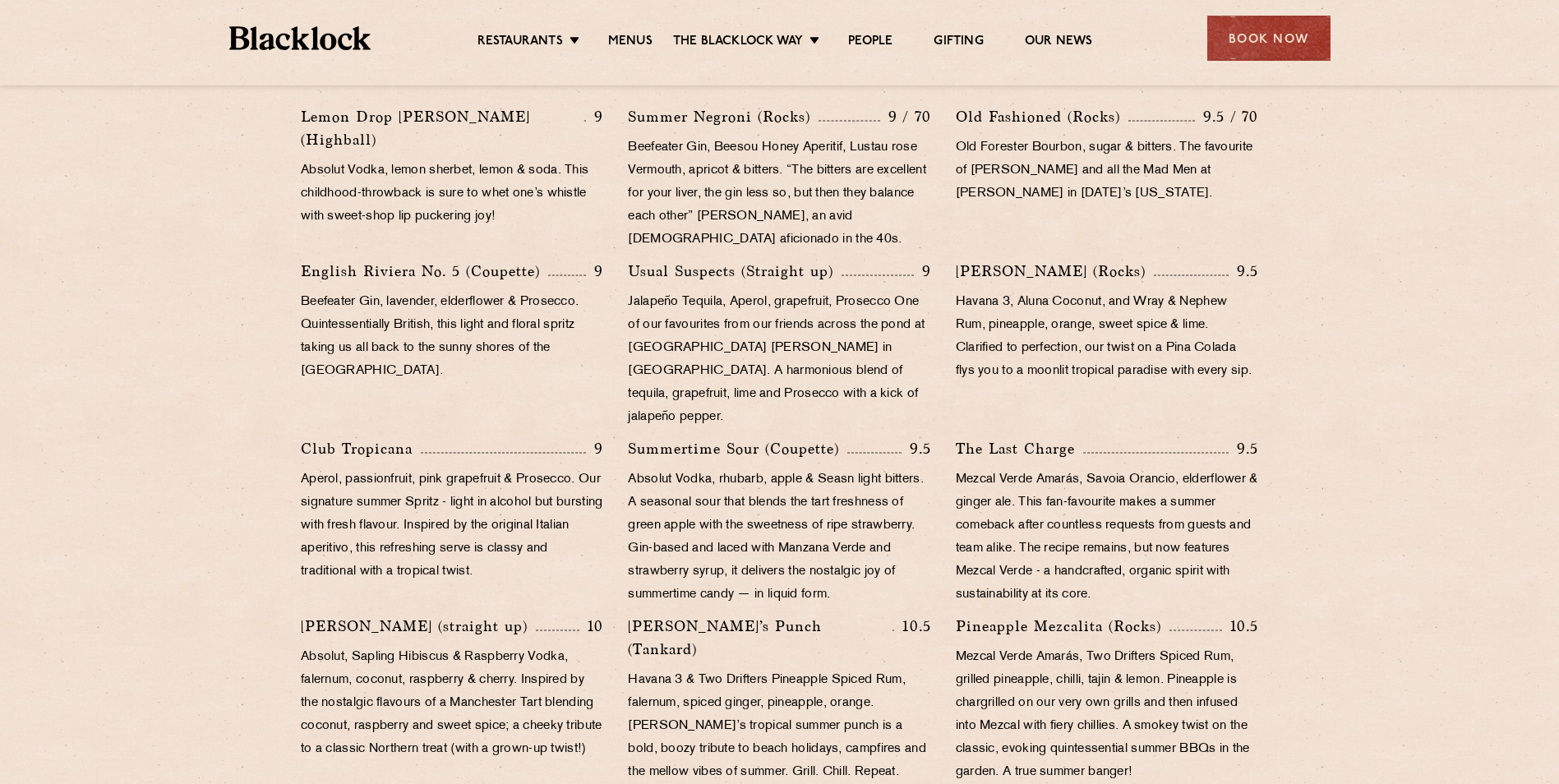
scroll to position [904, 0]
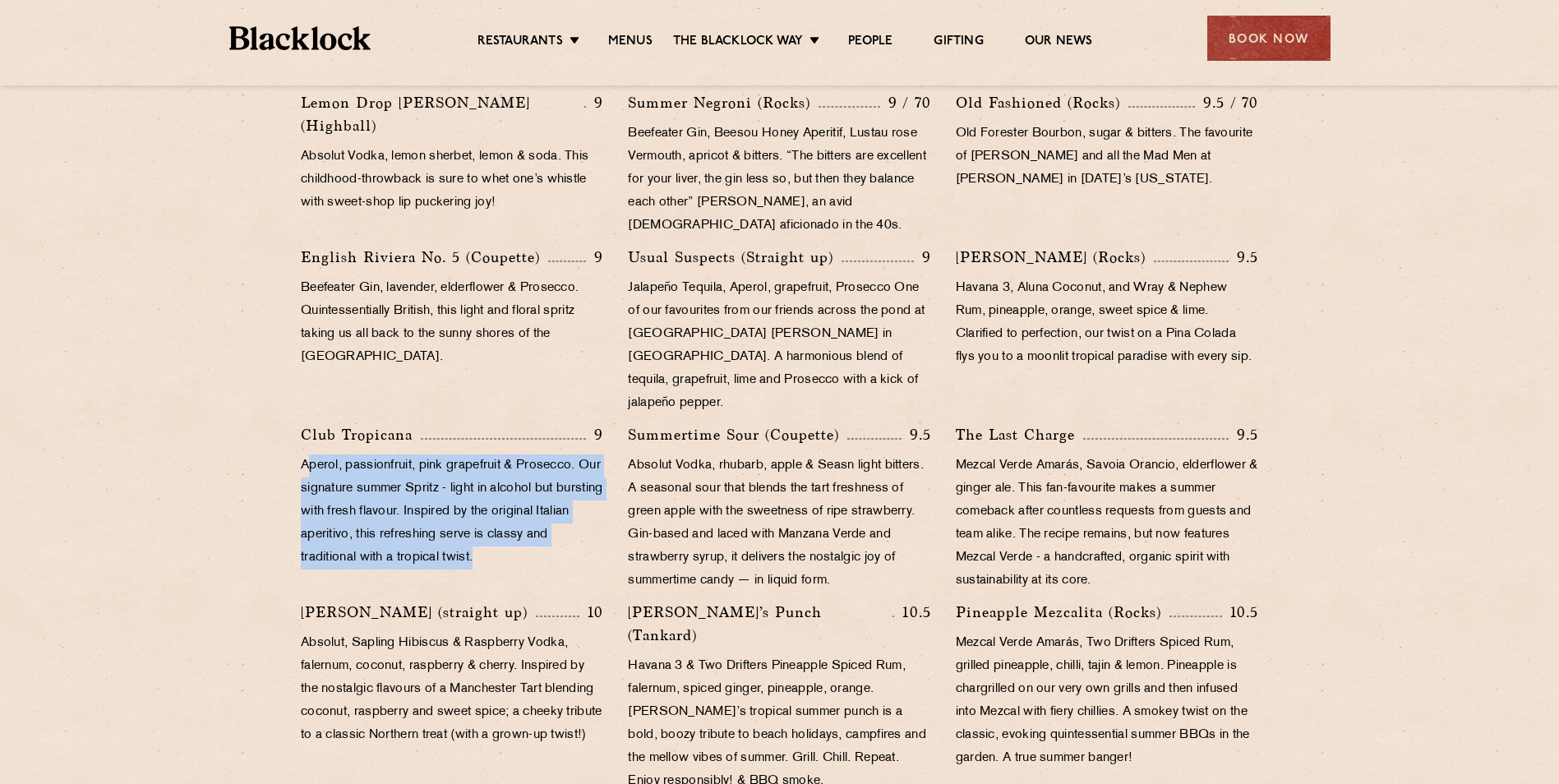
drag, startPoint x: 507, startPoint y: 529, endPoint x: 313, endPoint y: 449, distance: 209.8
click at [313, 454] on p "Aperol, passionfruit, pink grapefruit & Prosecco. Our signature summer Spritz -…" at bounding box center [452, 511] width 303 height 115
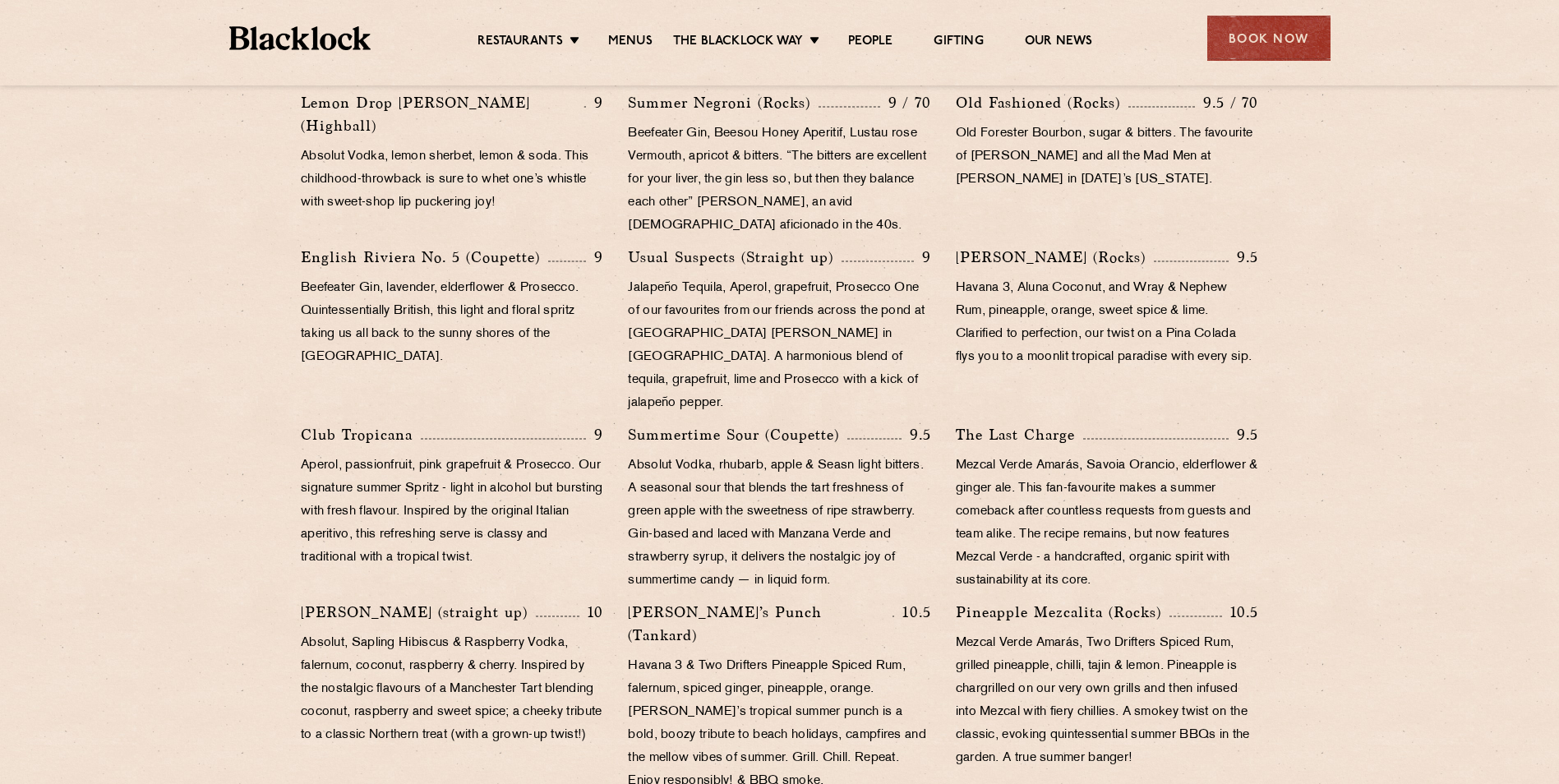
drag, startPoint x: 313, startPoint y: 449, endPoint x: 462, endPoint y: 336, distance: 187.0
click at [462, 336] on p "Beefeater Gin, lavender, elderflower & Prosecco. Quintessentially British, this…" at bounding box center [452, 323] width 303 height 92
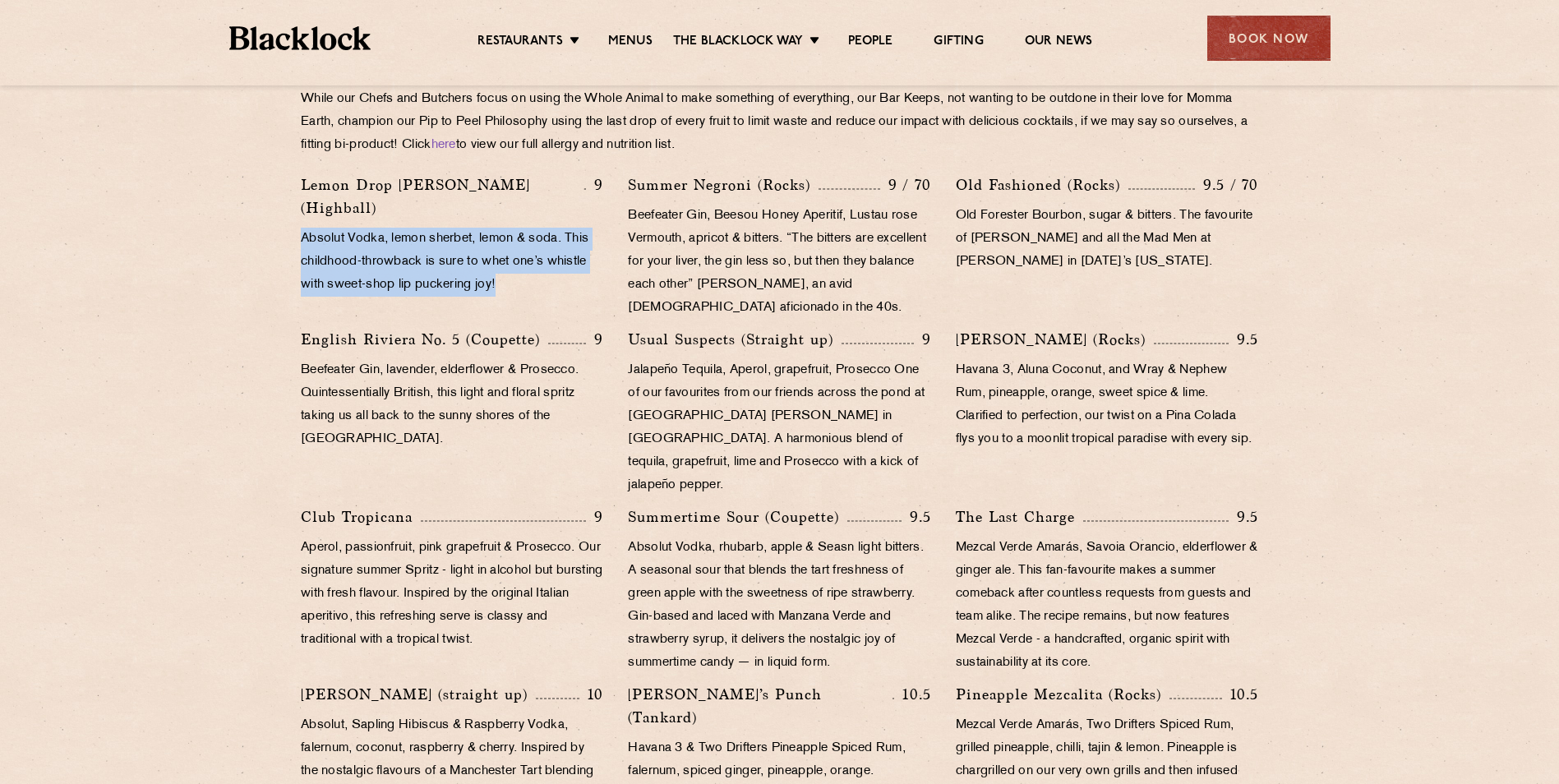
drag, startPoint x: 494, startPoint y: 254, endPoint x: 278, endPoint y: 210, distance: 220.4
click at [278, 210] on section "Cocktails That Give Back While our Chefs and Butchers focus on using the Whole …" at bounding box center [780, 652] width 1559 height 1295
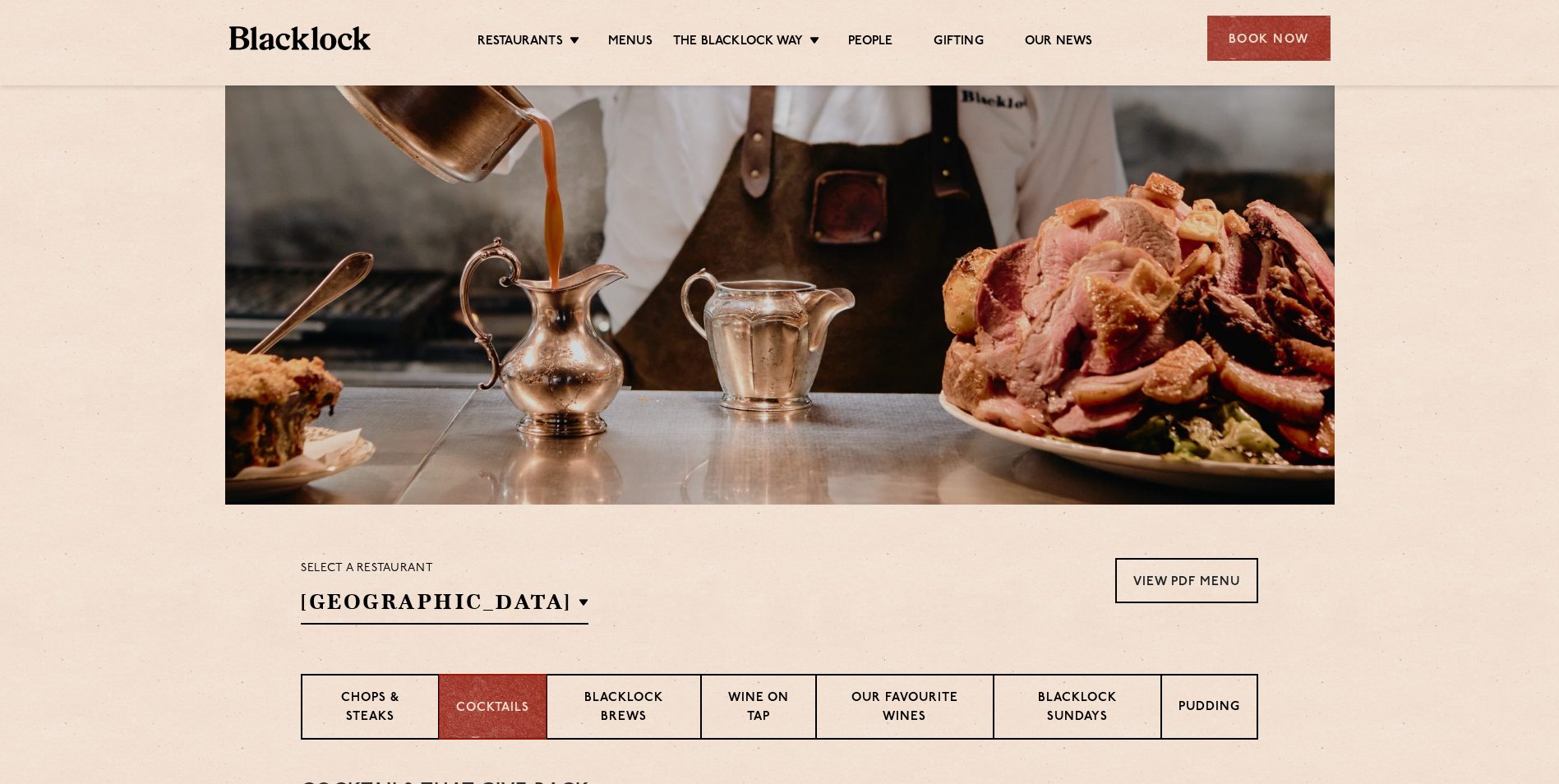
scroll to position [0, 0]
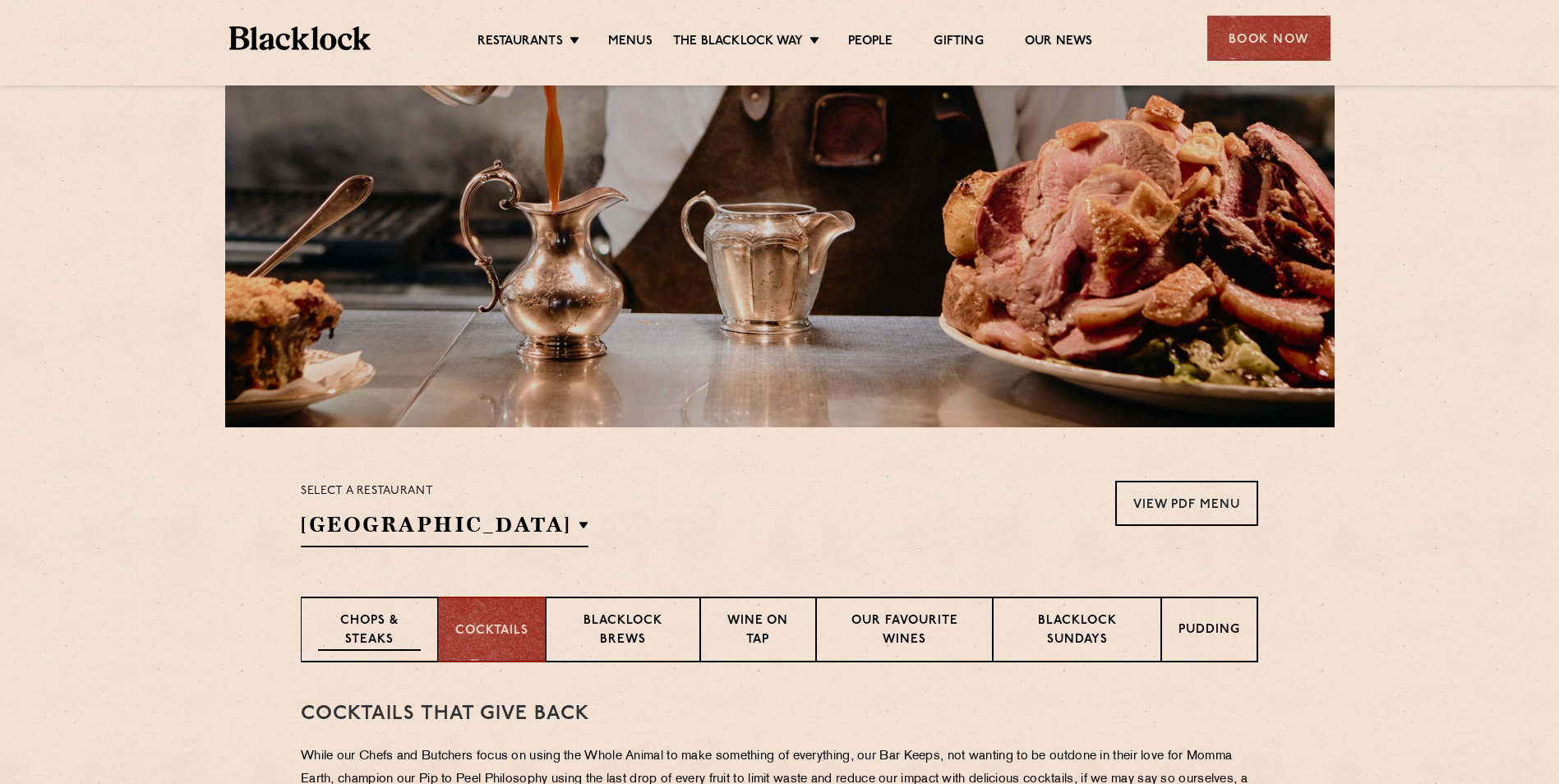
click at [377, 616] on p "Chops & Steaks" at bounding box center [369, 631] width 103 height 39
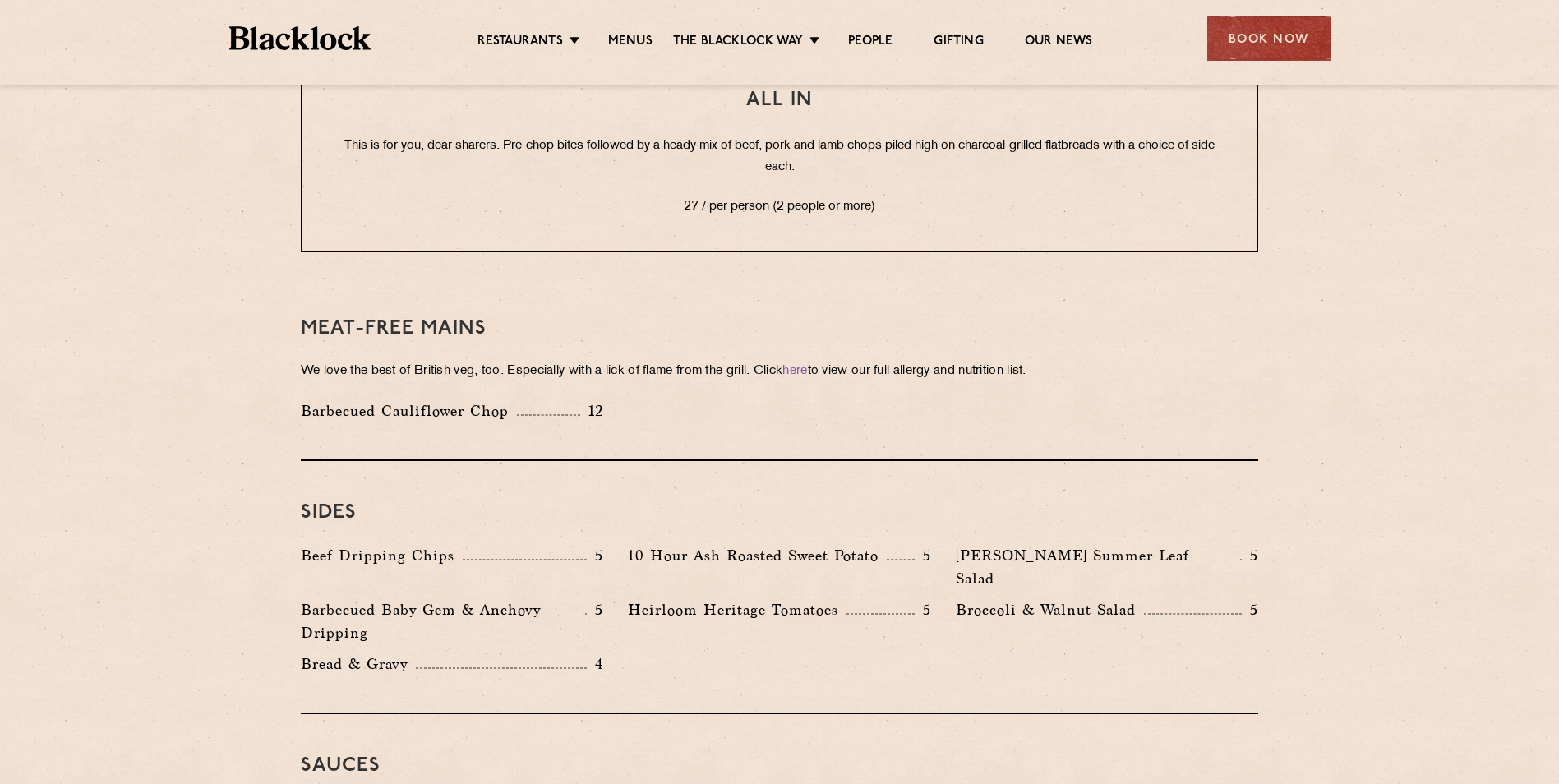
scroll to position [2216, 0]
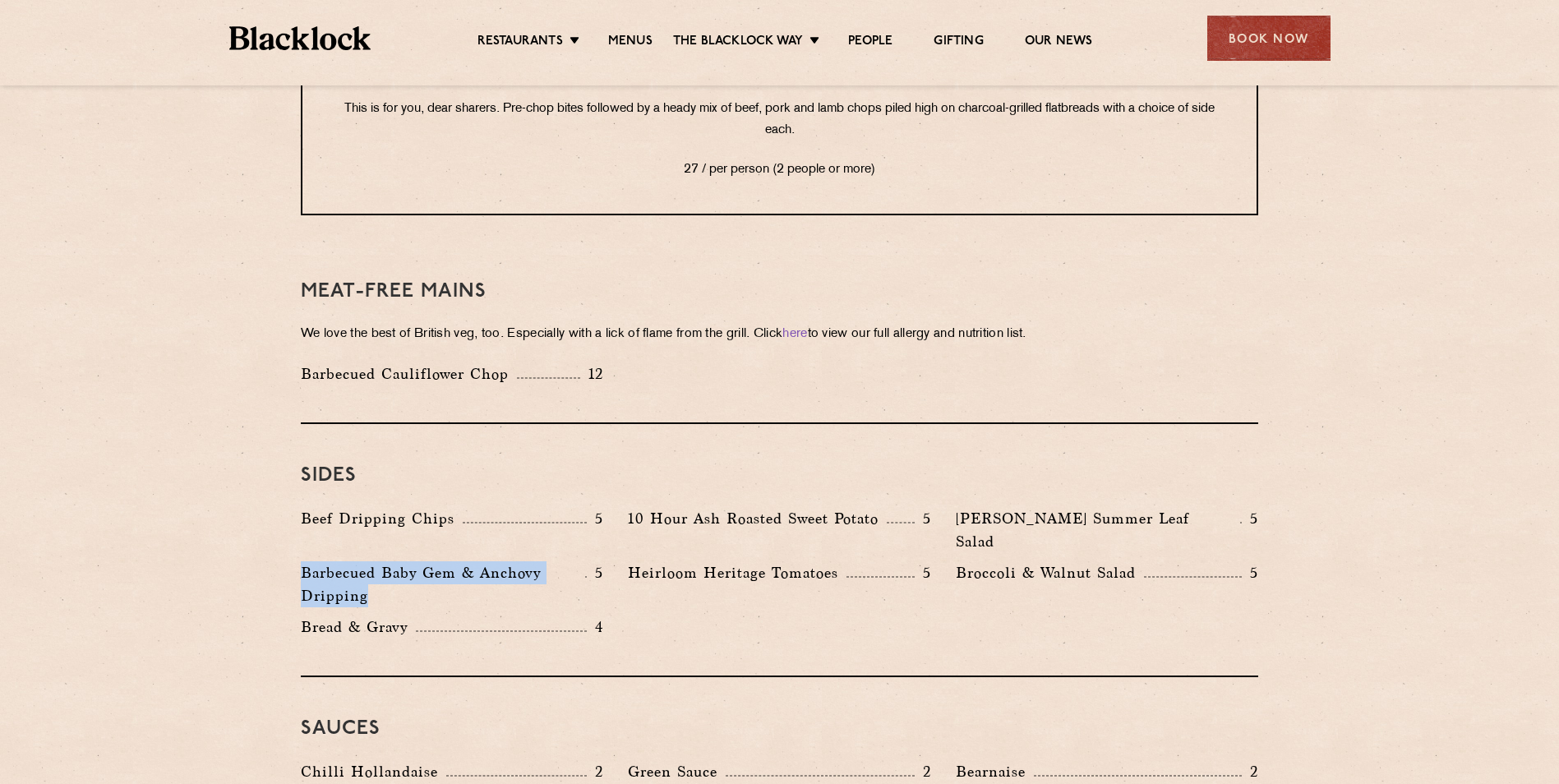
drag, startPoint x: 401, startPoint y: 536, endPoint x: 269, endPoint y: 503, distance: 136.1
drag, startPoint x: 269, startPoint y: 503, endPoint x: 325, endPoint y: 522, distance: 59.1
click at [324, 561] on p "Barbecued Baby Gem & Anchovy Dripping" at bounding box center [443, 583] width 285 height 46
drag, startPoint x: 1001, startPoint y: 466, endPoint x: 1079, endPoint y: 451, distance: 79.4
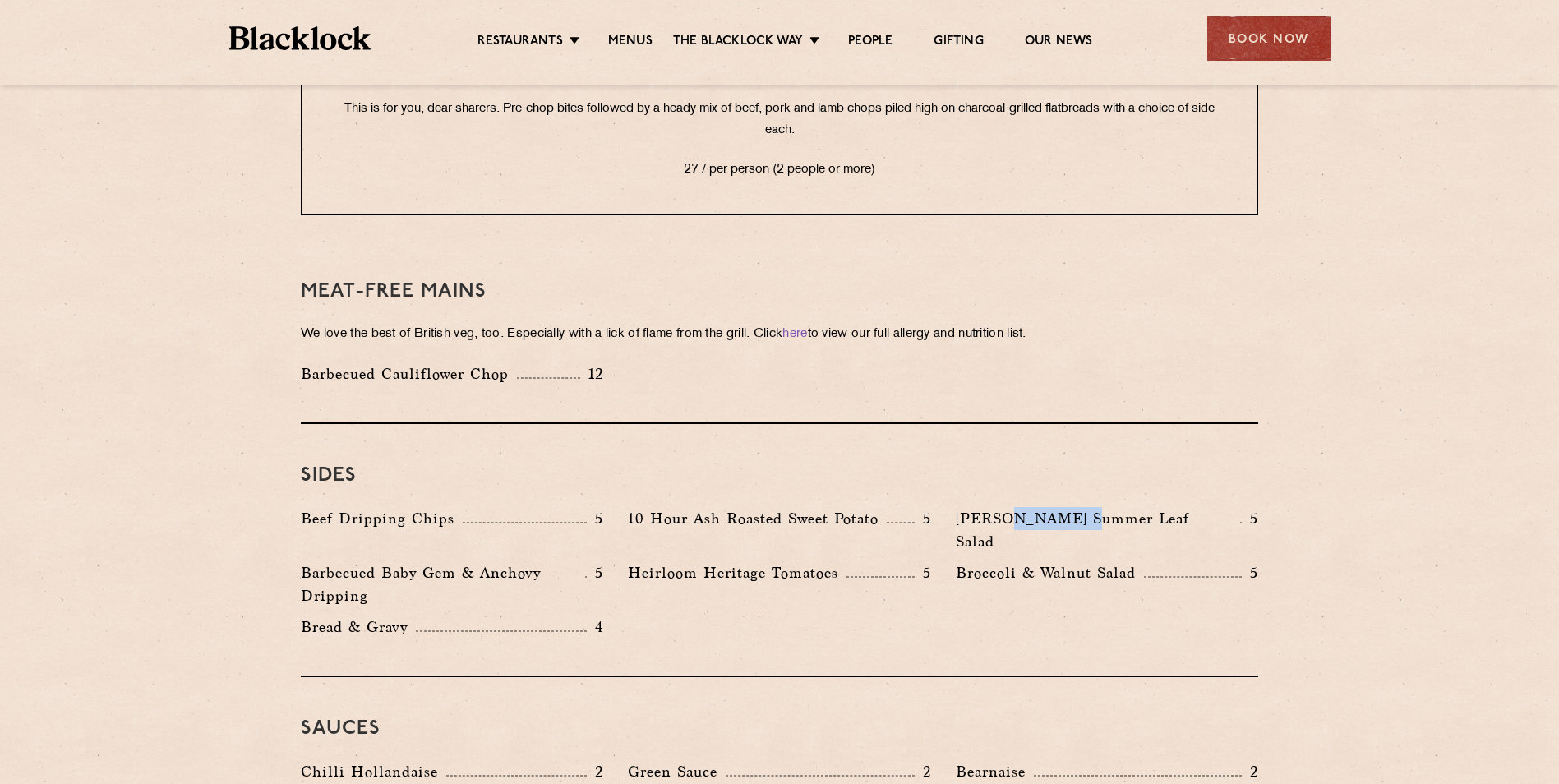
click at [1082, 507] on p "[PERSON_NAME] Summer Leaf Salad" at bounding box center [1097, 529] width 285 height 46
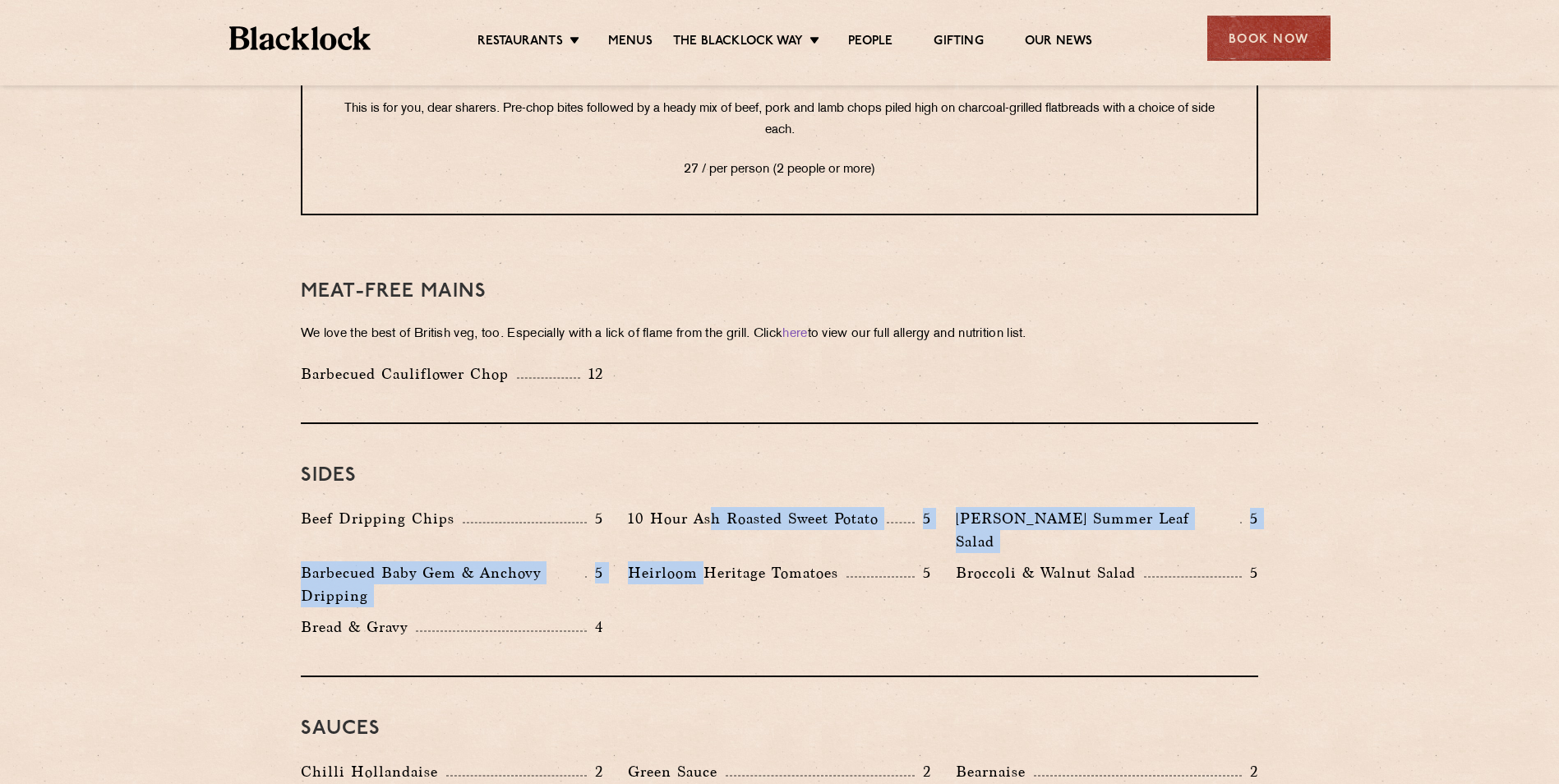
click at [710, 507] on div "Beef Dripping Chips 5 10 Hour Ash Roasted Sweet Potato 5 [PERSON_NAME] Summer L…" at bounding box center [779, 576] width 982 height 140
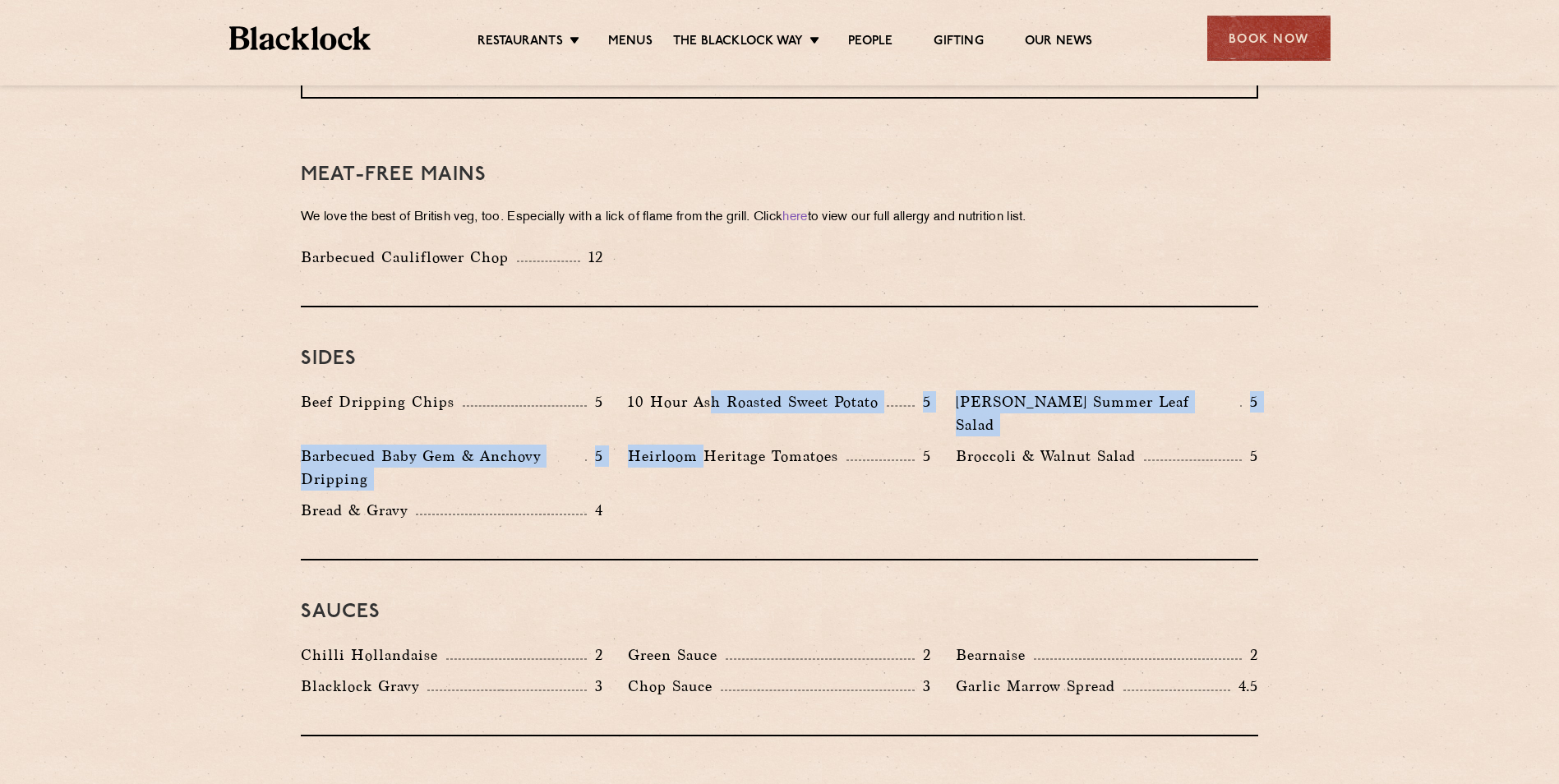
scroll to position [2380, 0]
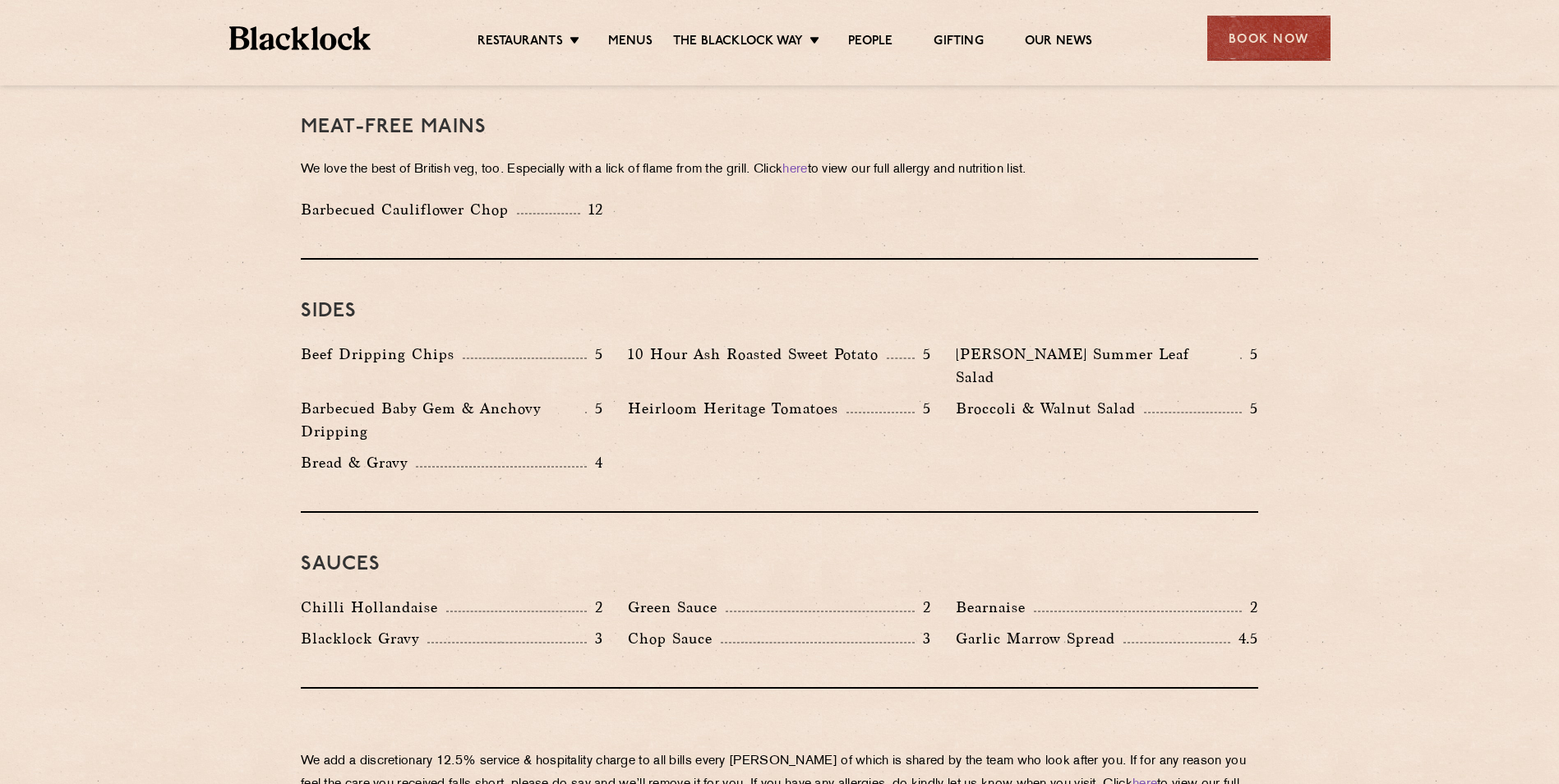
click at [698, 596] on div "Green Sauce 2" at bounding box center [780, 611] width 327 height 32
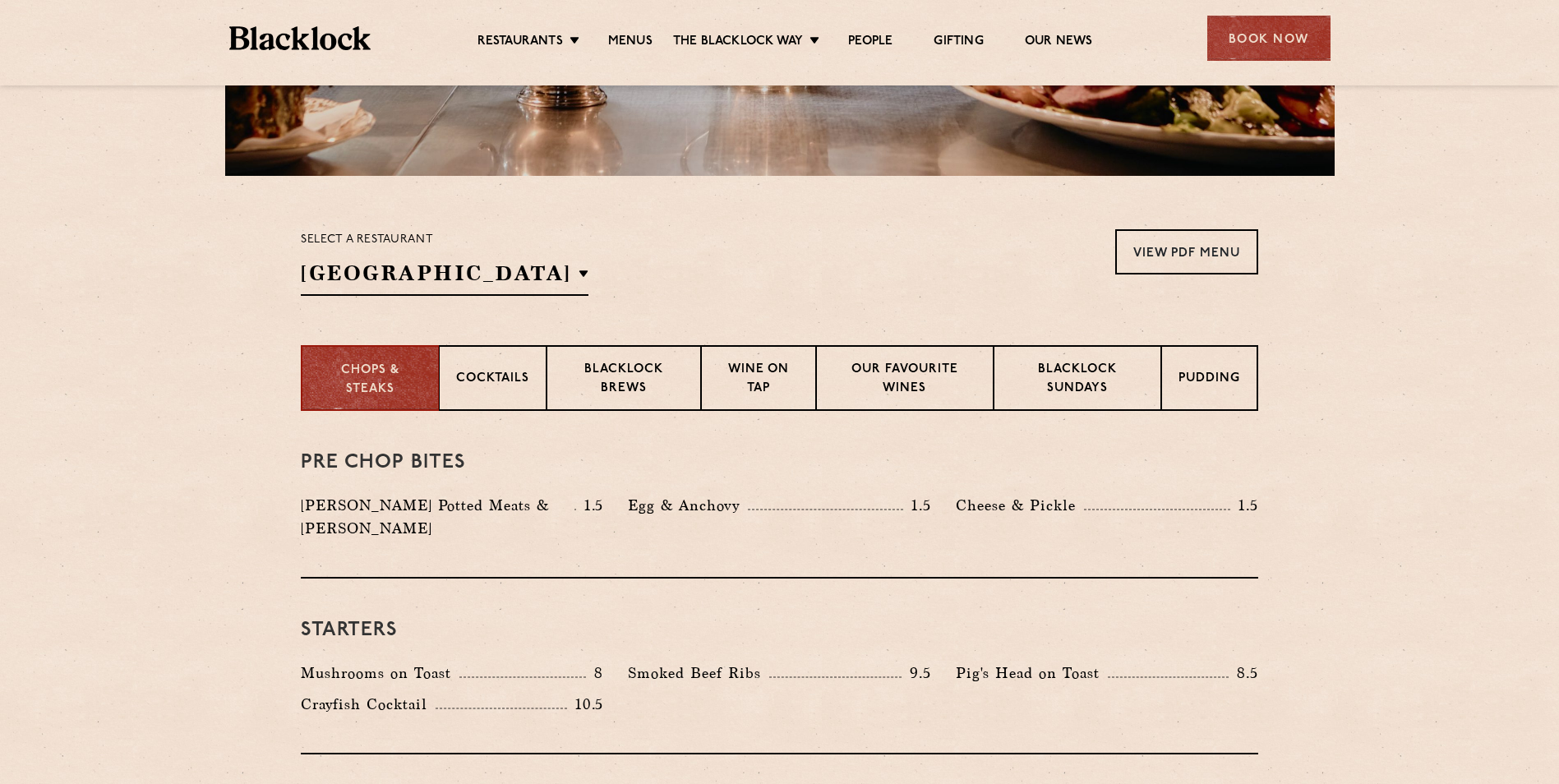
scroll to position [407, 0]
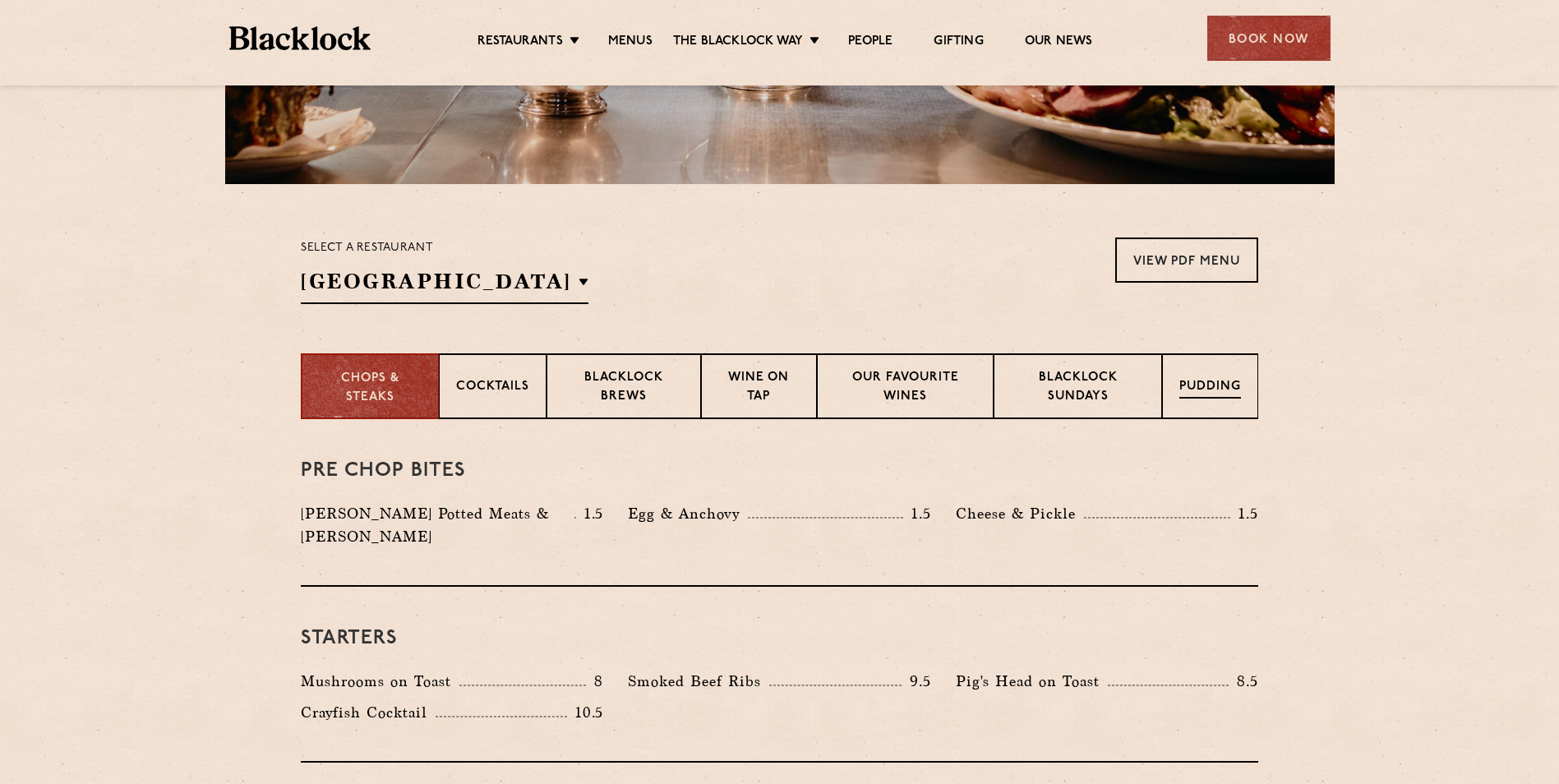
click at [1220, 387] on p "Pudding" at bounding box center [1210, 388] width 61 height 21
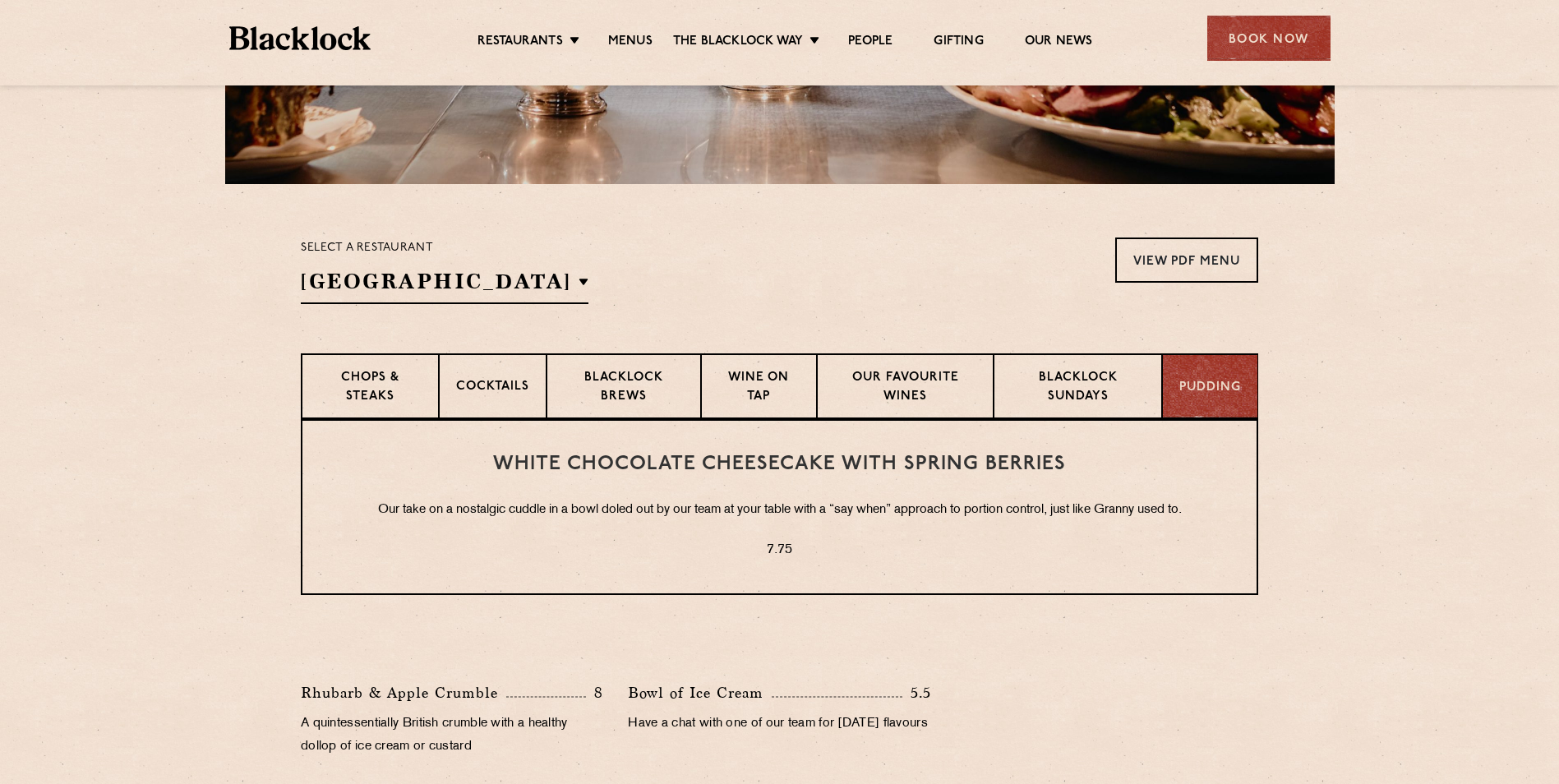
scroll to position [490, 0]
